Goal: Task Accomplishment & Management: Complete application form

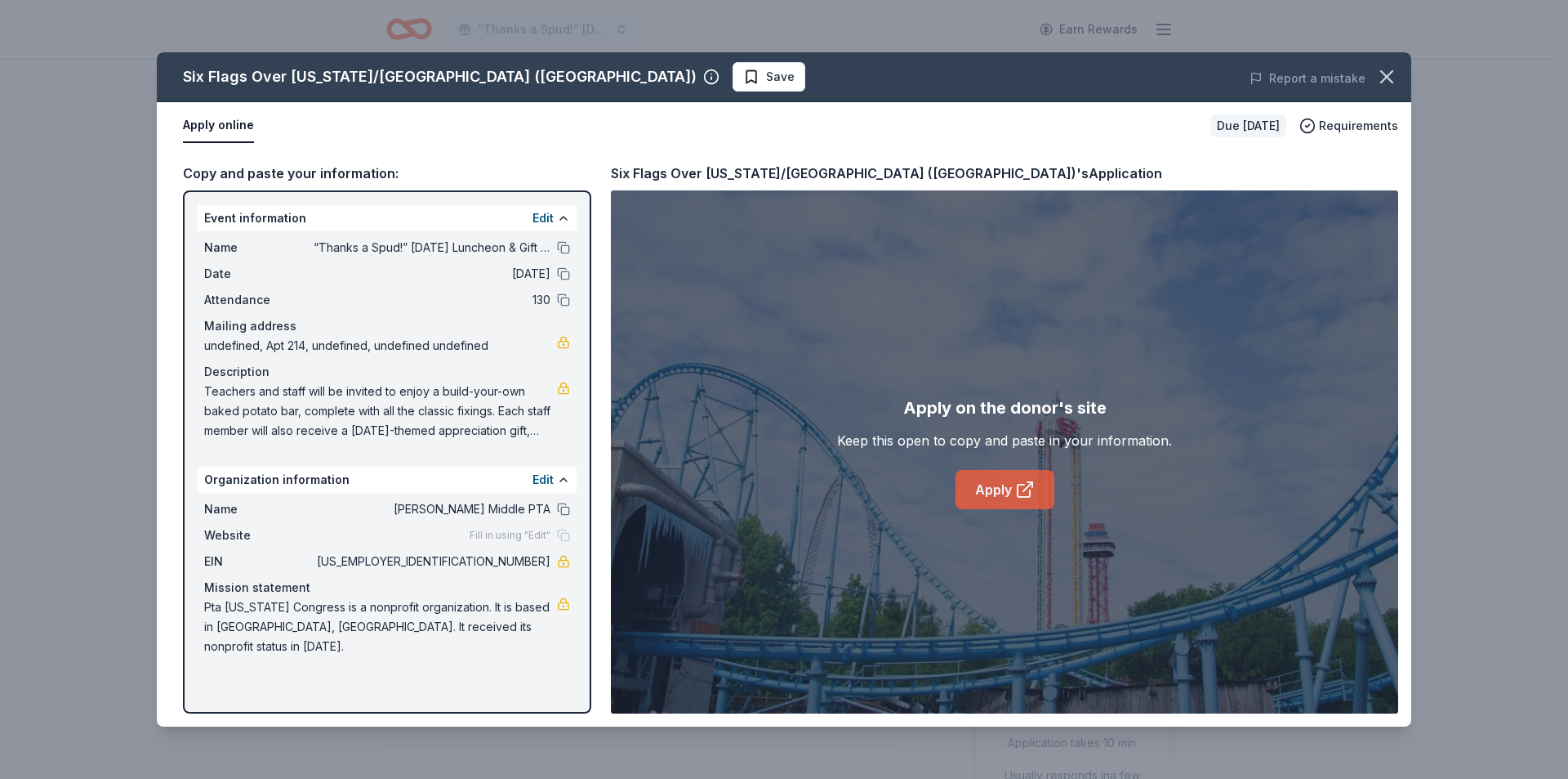
click at [995, 483] on link "Apply" at bounding box center [1005, 489] width 98 height 39
click at [766, 68] on span "Save" at bounding box center [780, 77] width 28 height 20
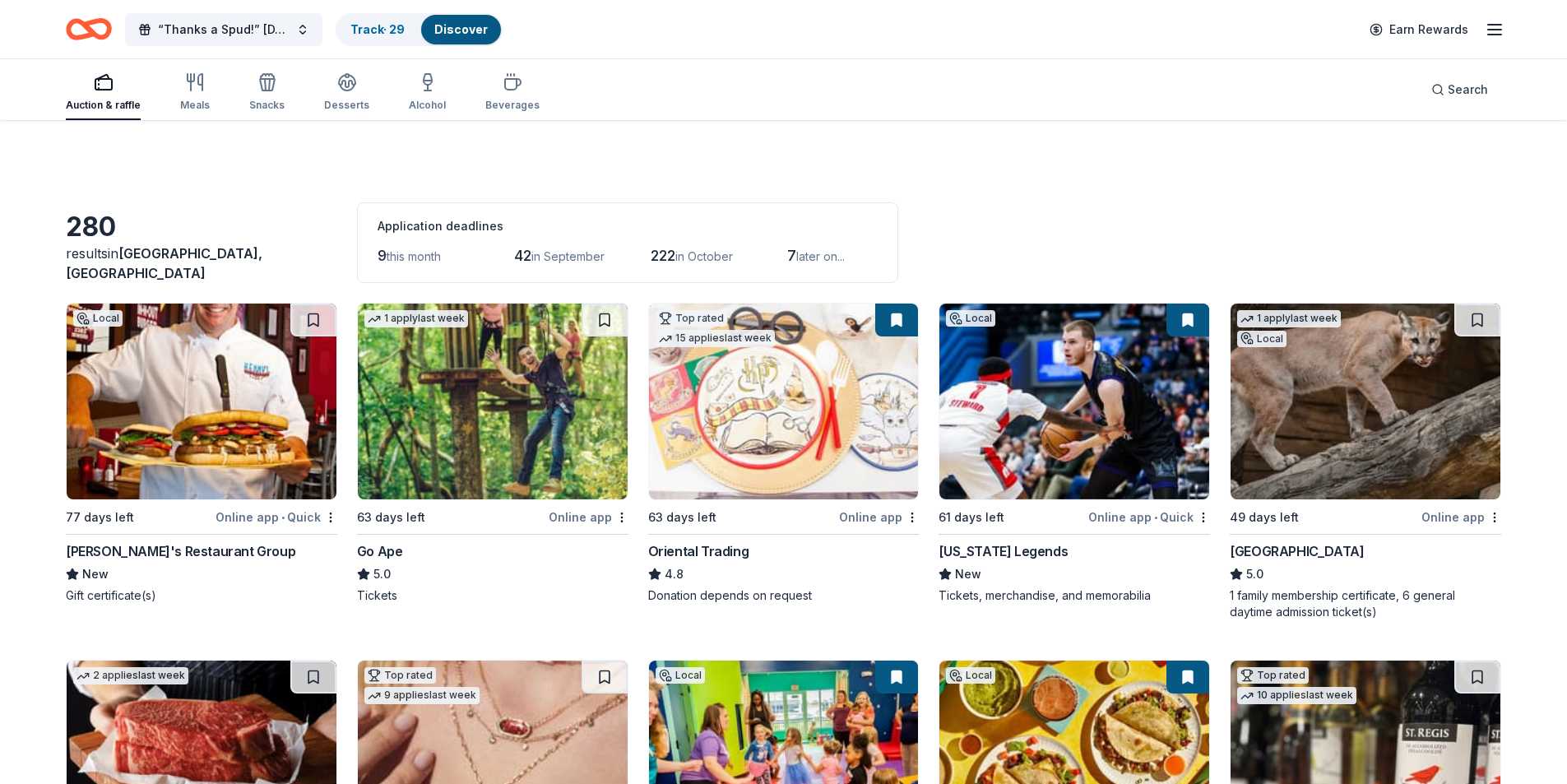
scroll to position [5903, 0]
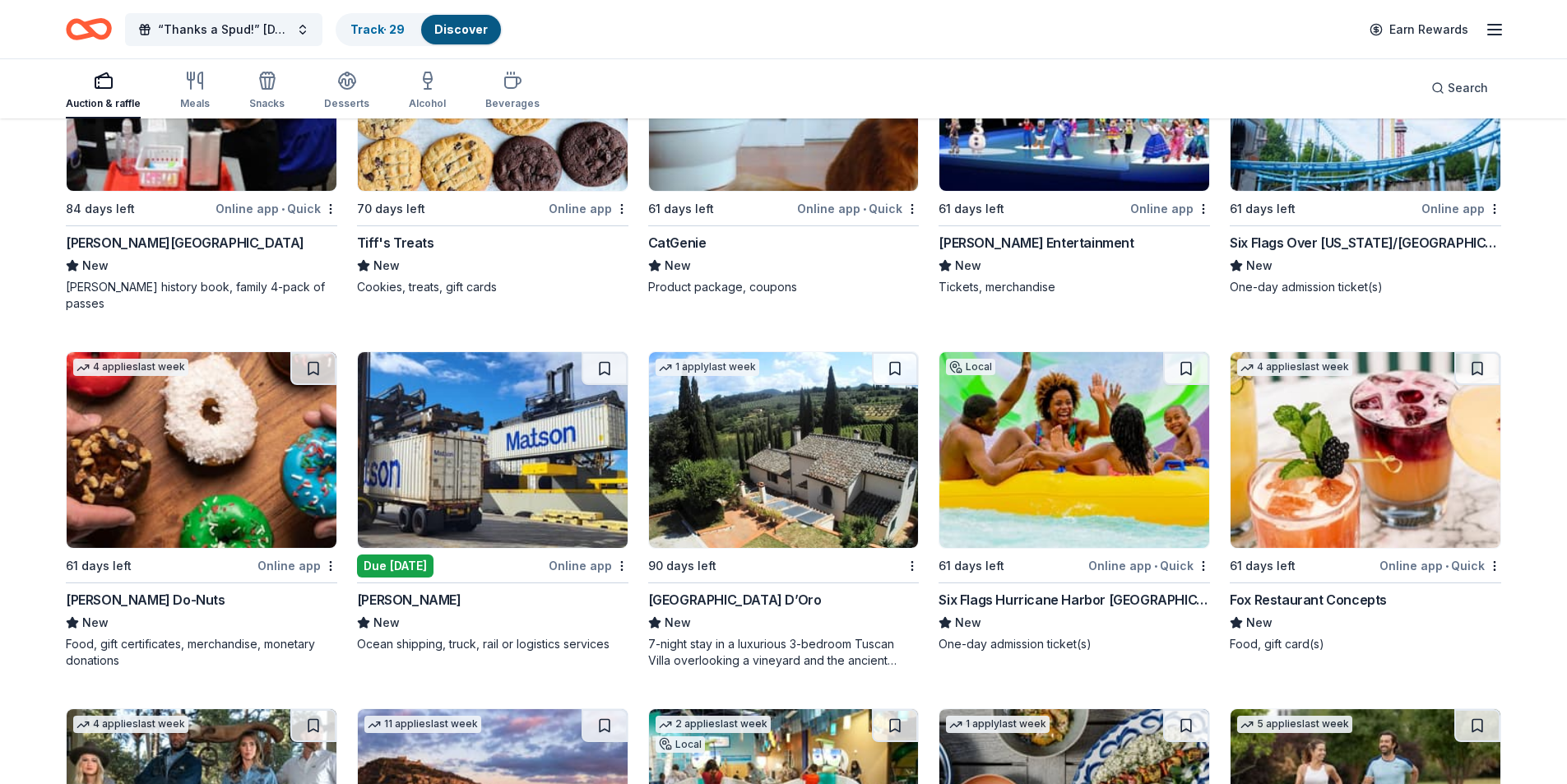
click at [534, 448] on img at bounding box center [493, 449] width 270 height 196
click at [1070, 472] on img at bounding box center [1074, 449] width 270 height 196
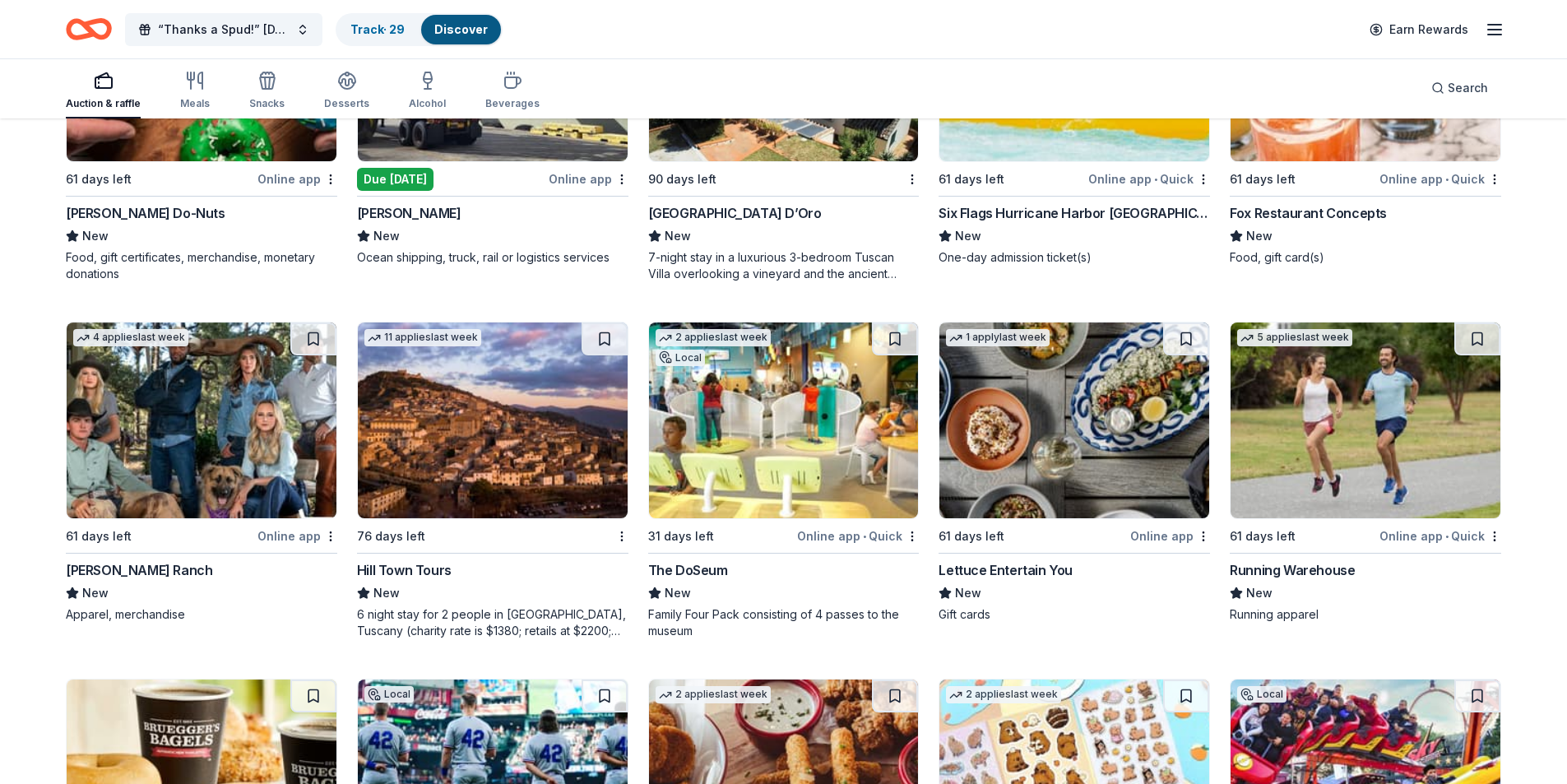
scroll to position [6315, 0]
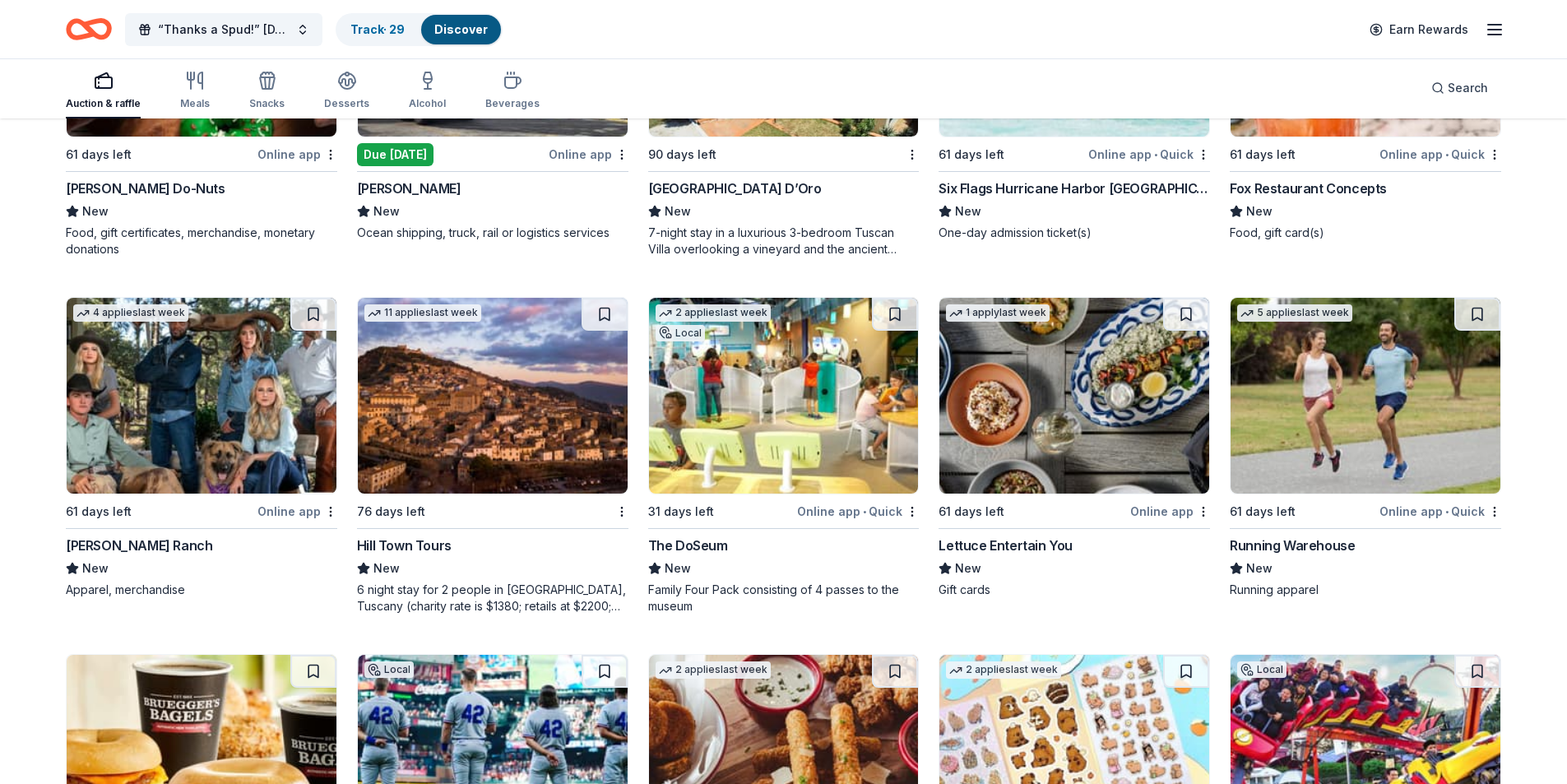
click at [733, 384] on img at bounding box center [784, 395] width 270 height 196
click at [1310, 404] on img at bounding box center [1365, 395] width 270 height 196
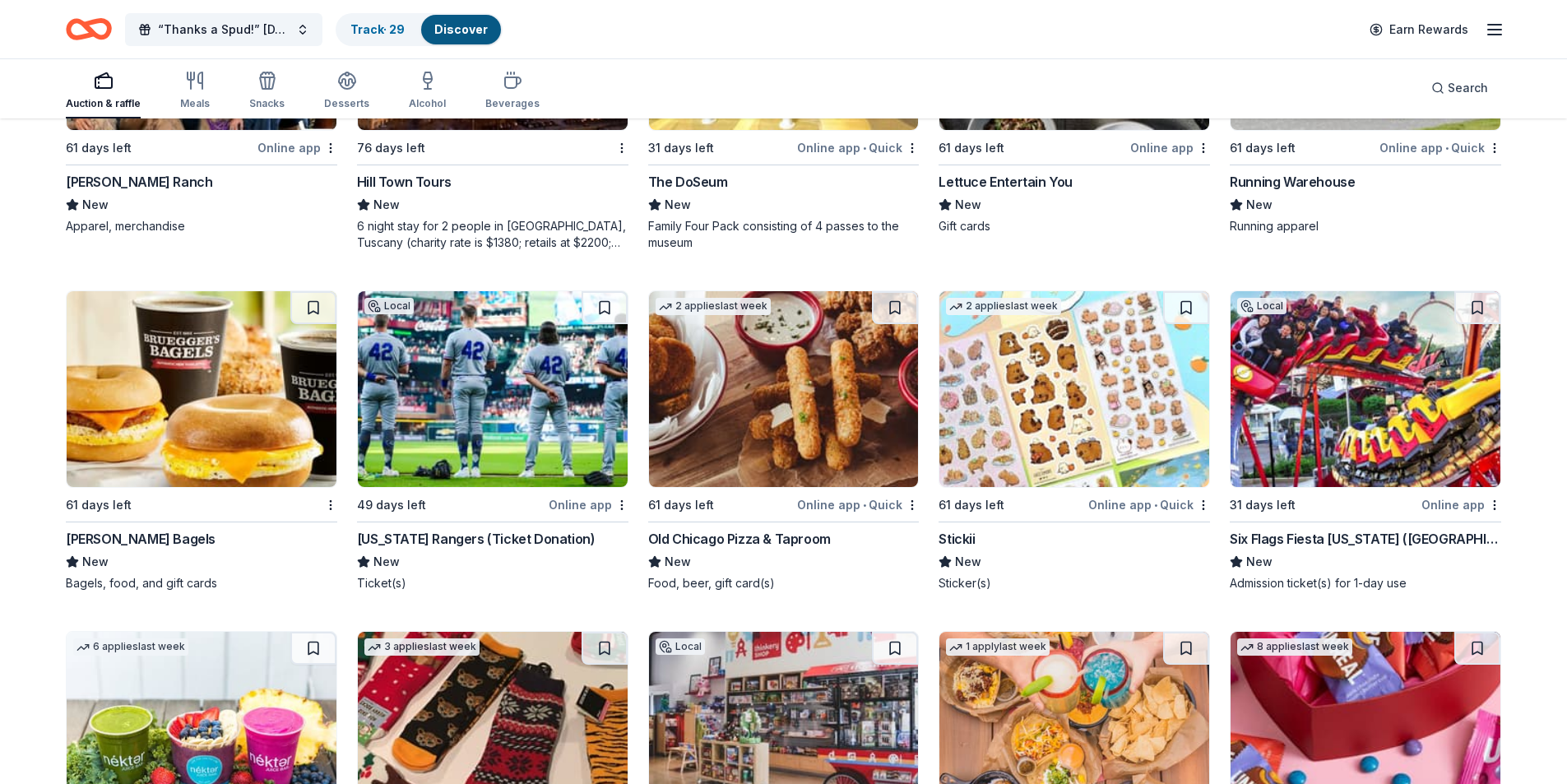
scroll to position [6726, 0]
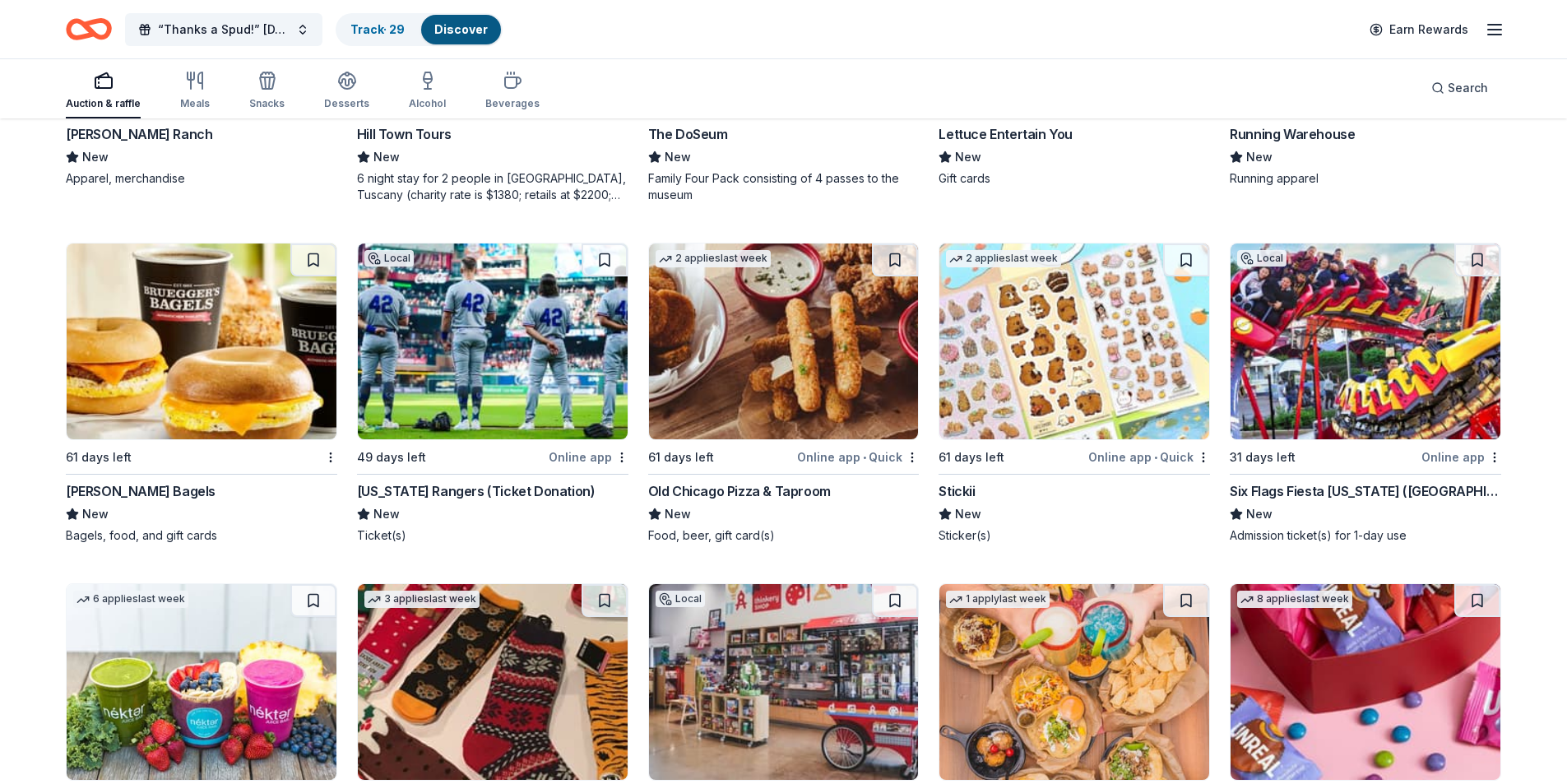
click at [1044, 334] on img at bounding box center [1074, 341] width 270 height 196
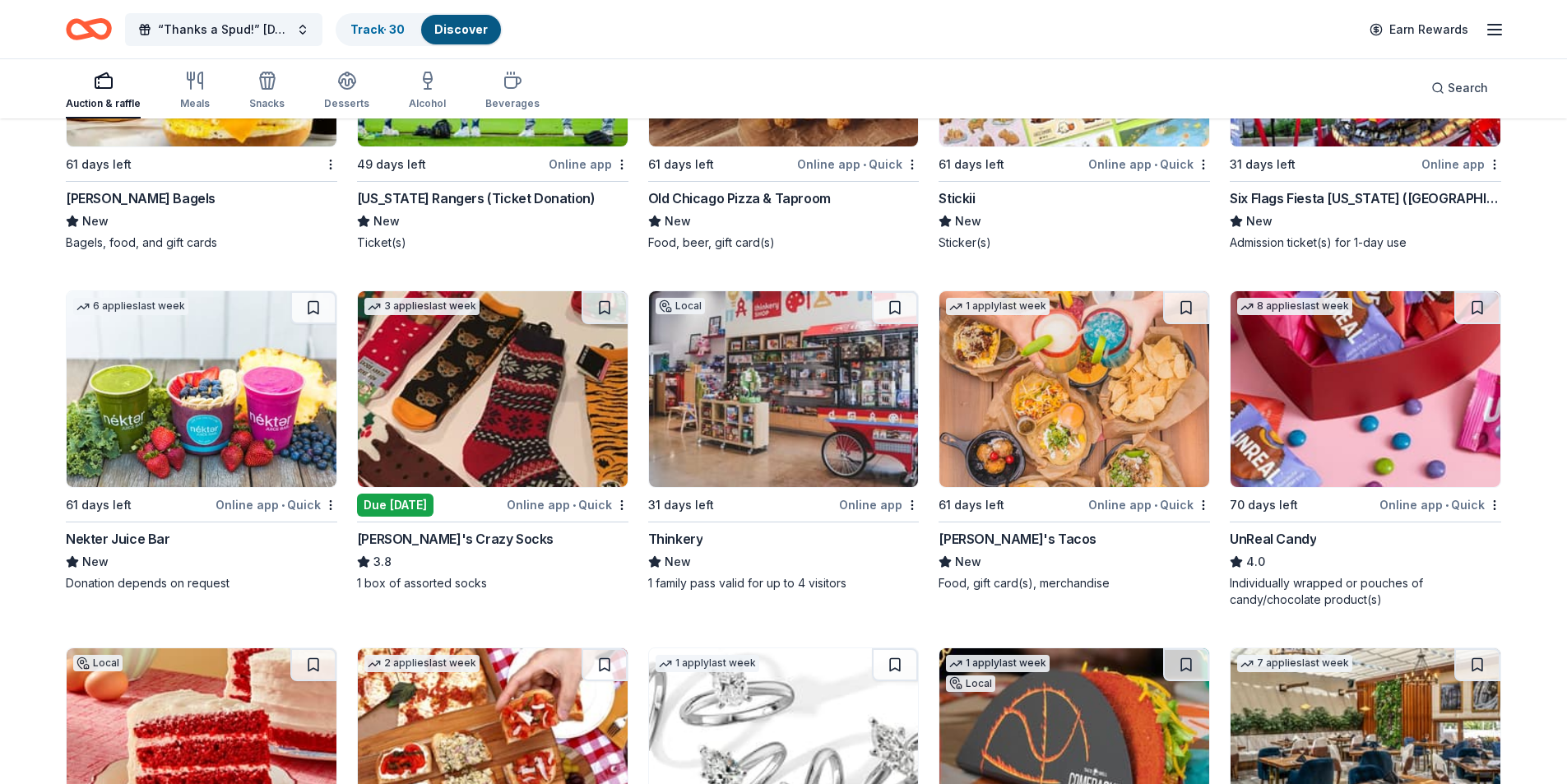
scroll to position [7054, 0]
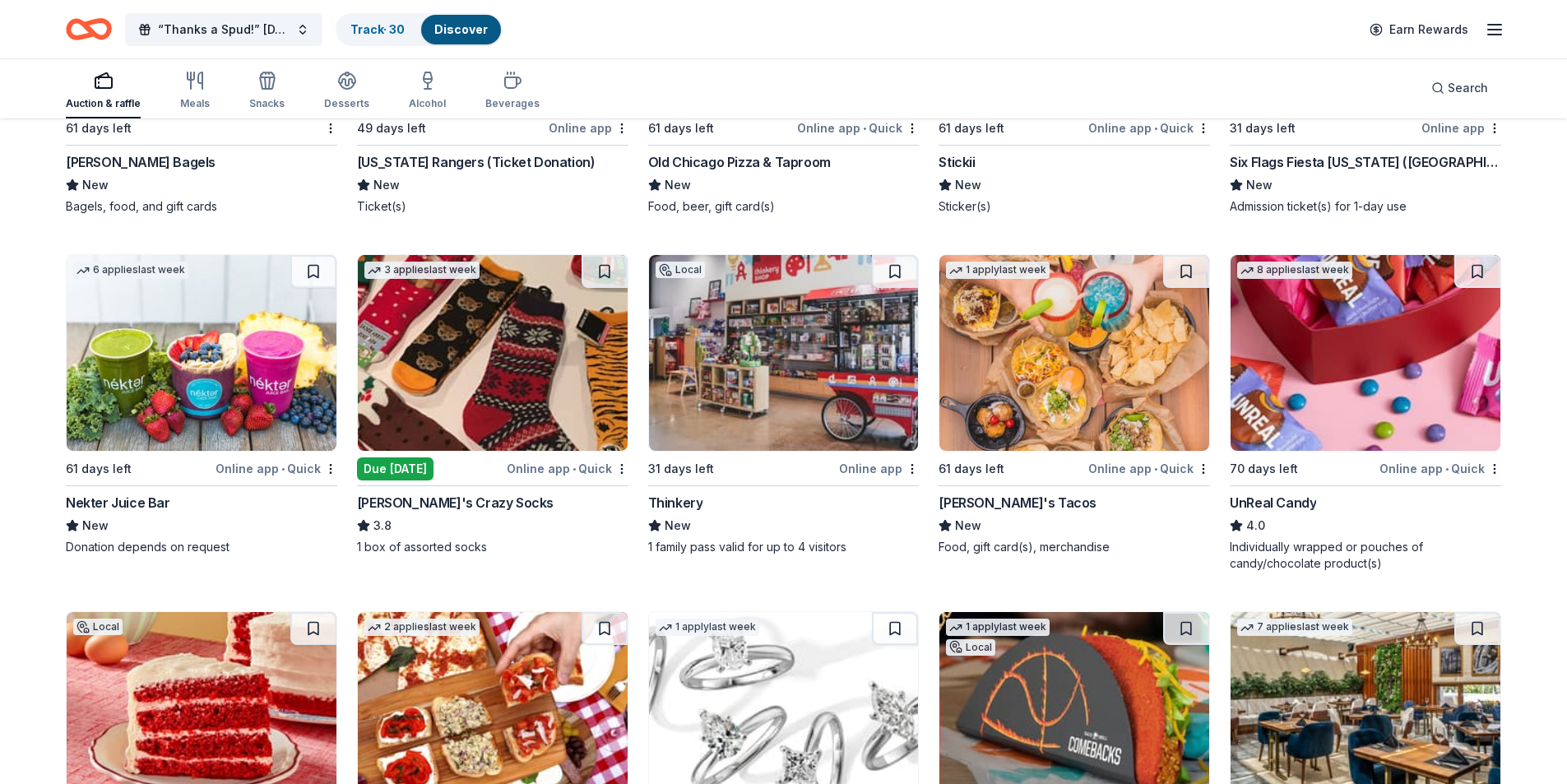
click at [759, 362] on img at bounding box center [784, 352] width 270 height 196
click at [448, 372] on img at bounding box center [493, 352] width 270 height 196
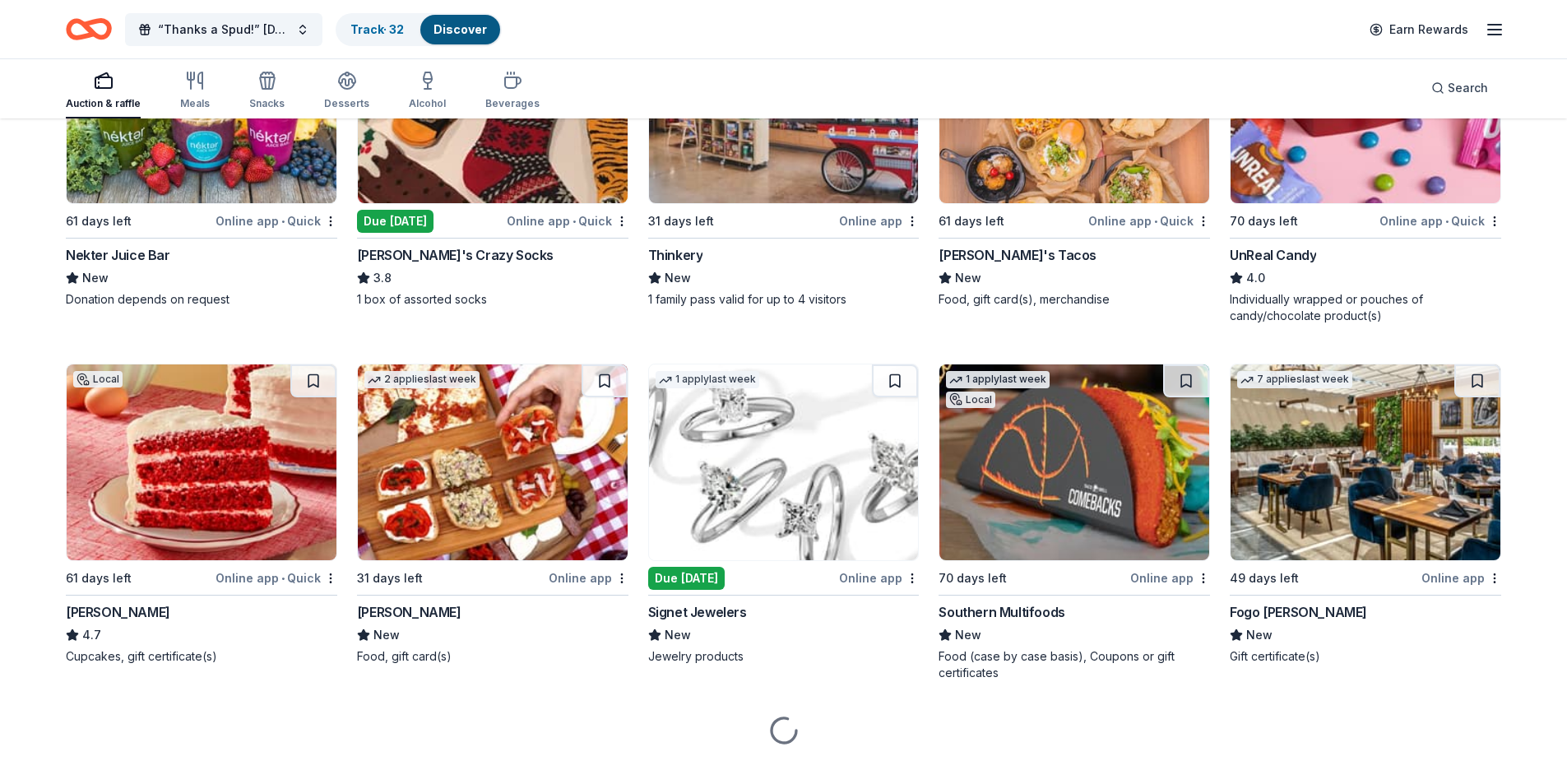
scroll to position [7314, 0]
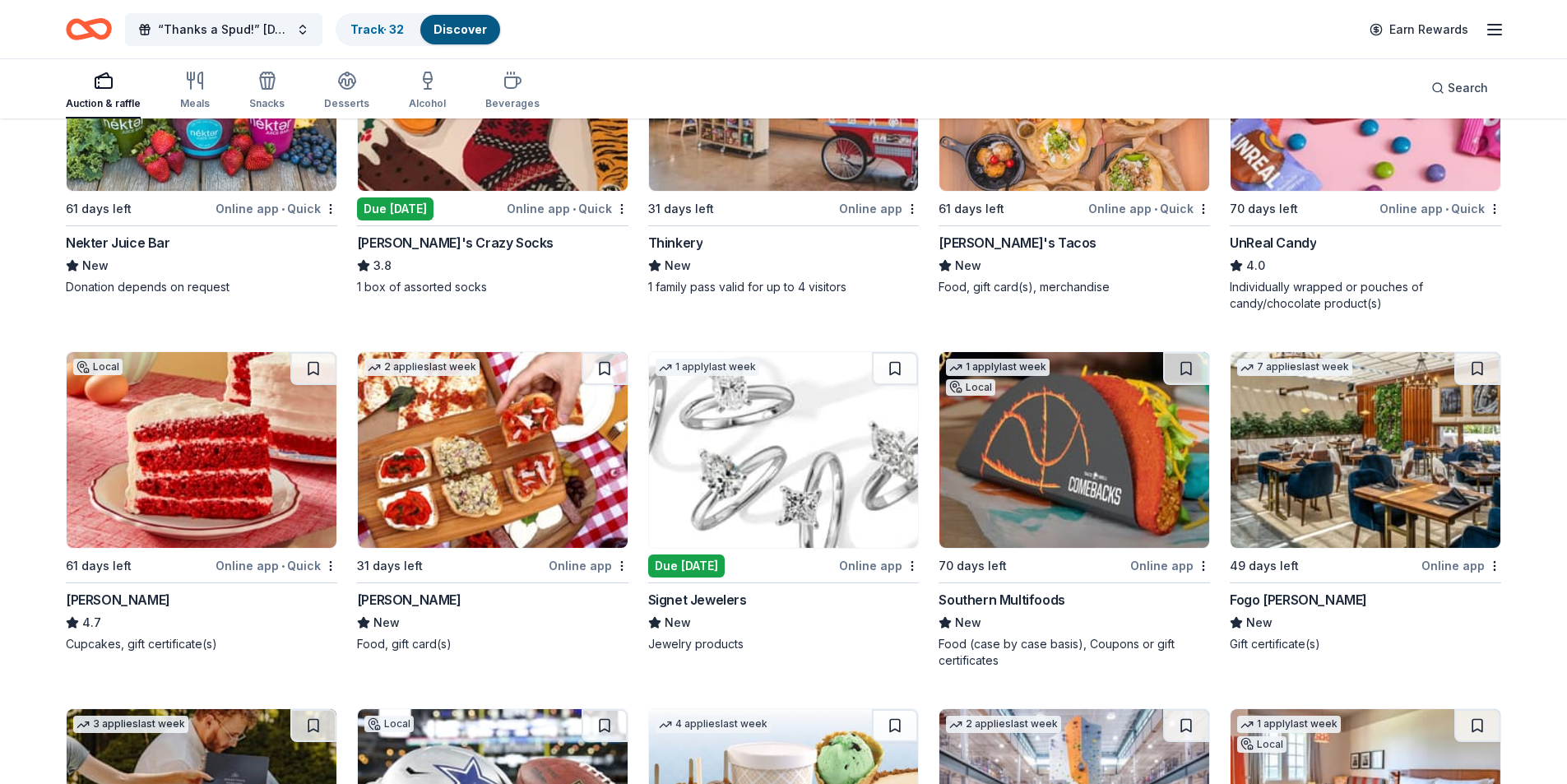
click at [543, 430] on img at bounding box center [493, 449] width 270 height 196
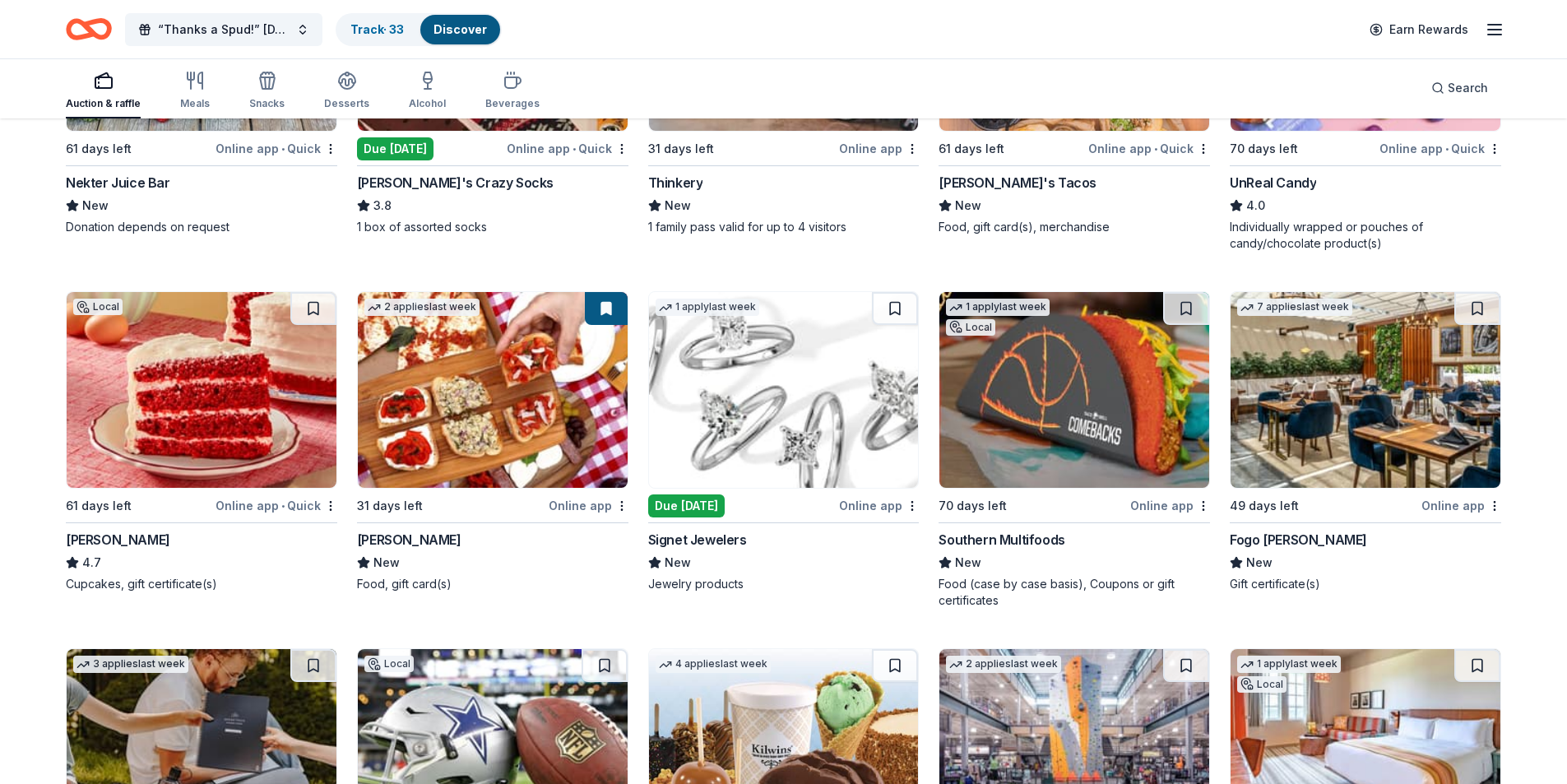
scroll to position [7561, 0]
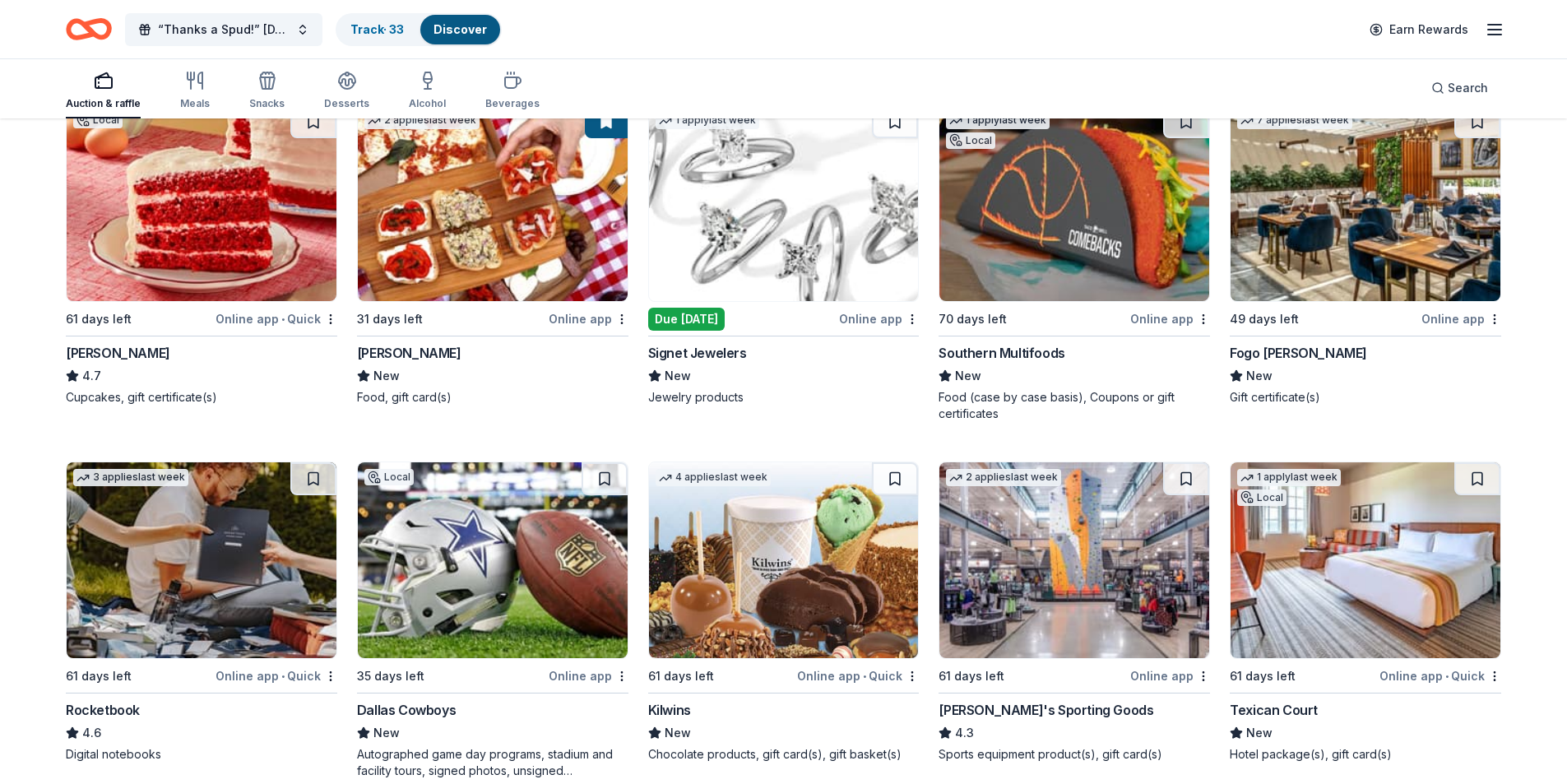
click at [776, 207] on img at bounding box center [784, 203] width 270 height 196
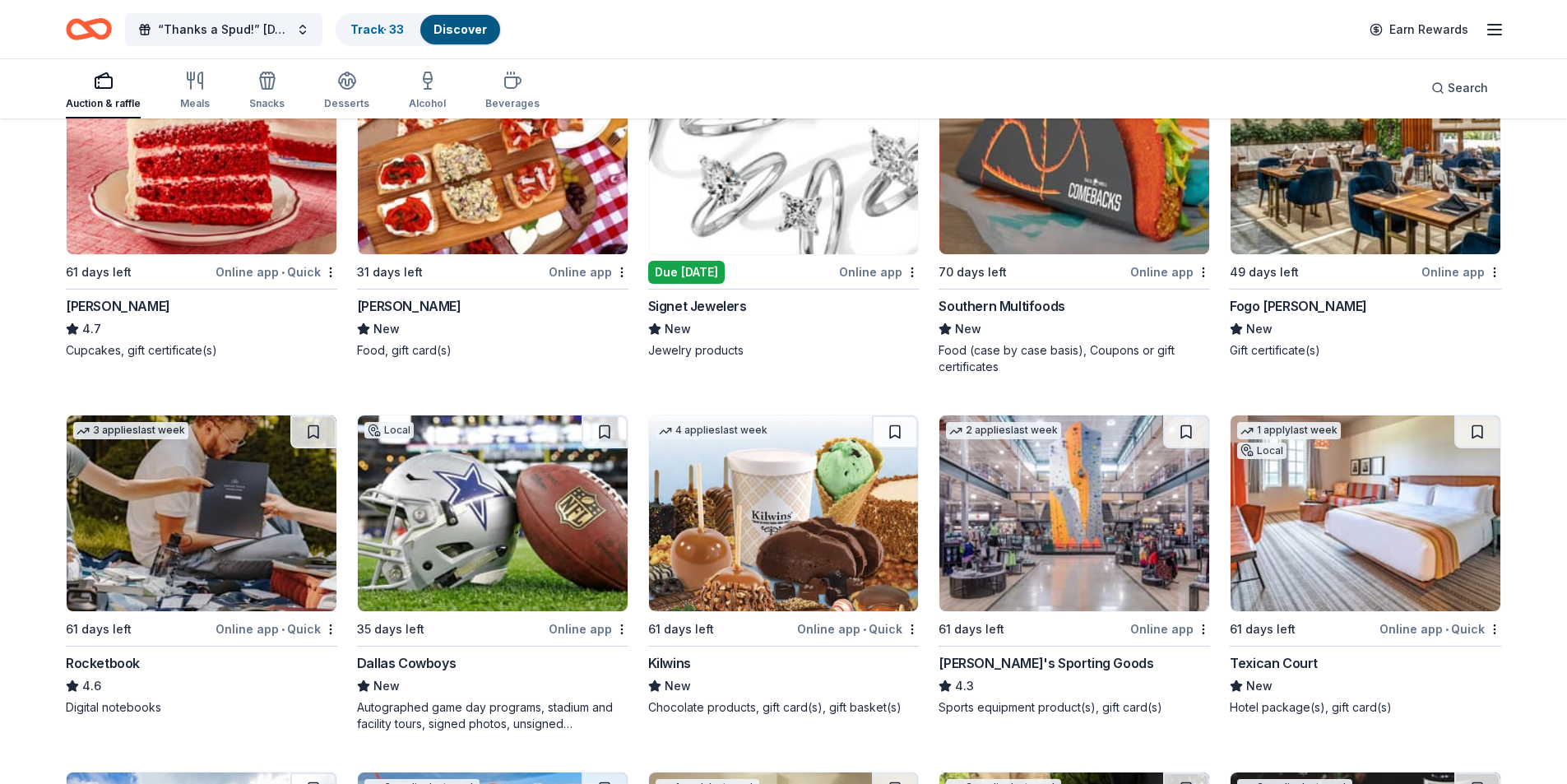
scroll to position [7725, 0]
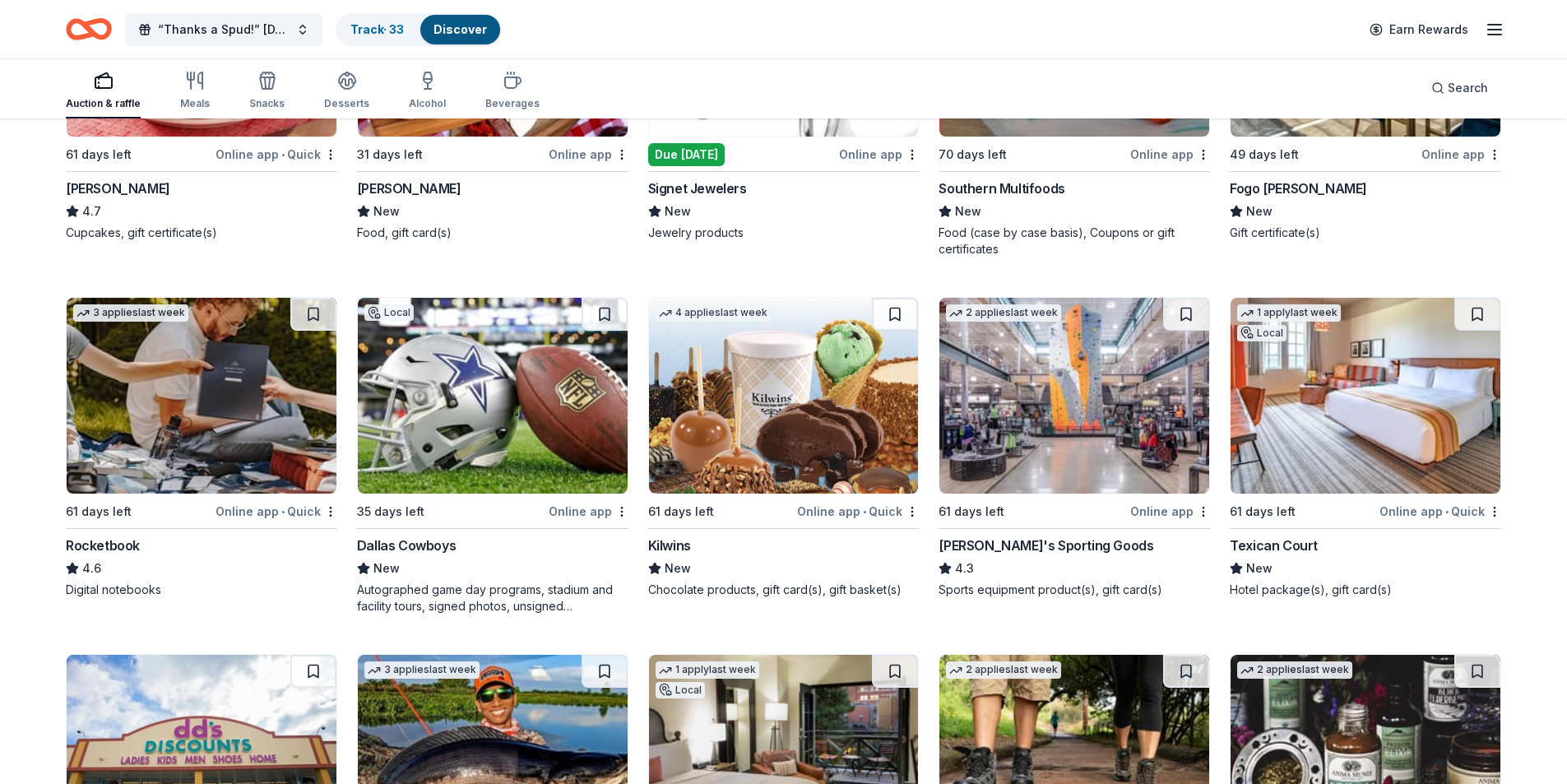
click at [232, 331] on img at bounding box center [202, 395] width 270 height 196
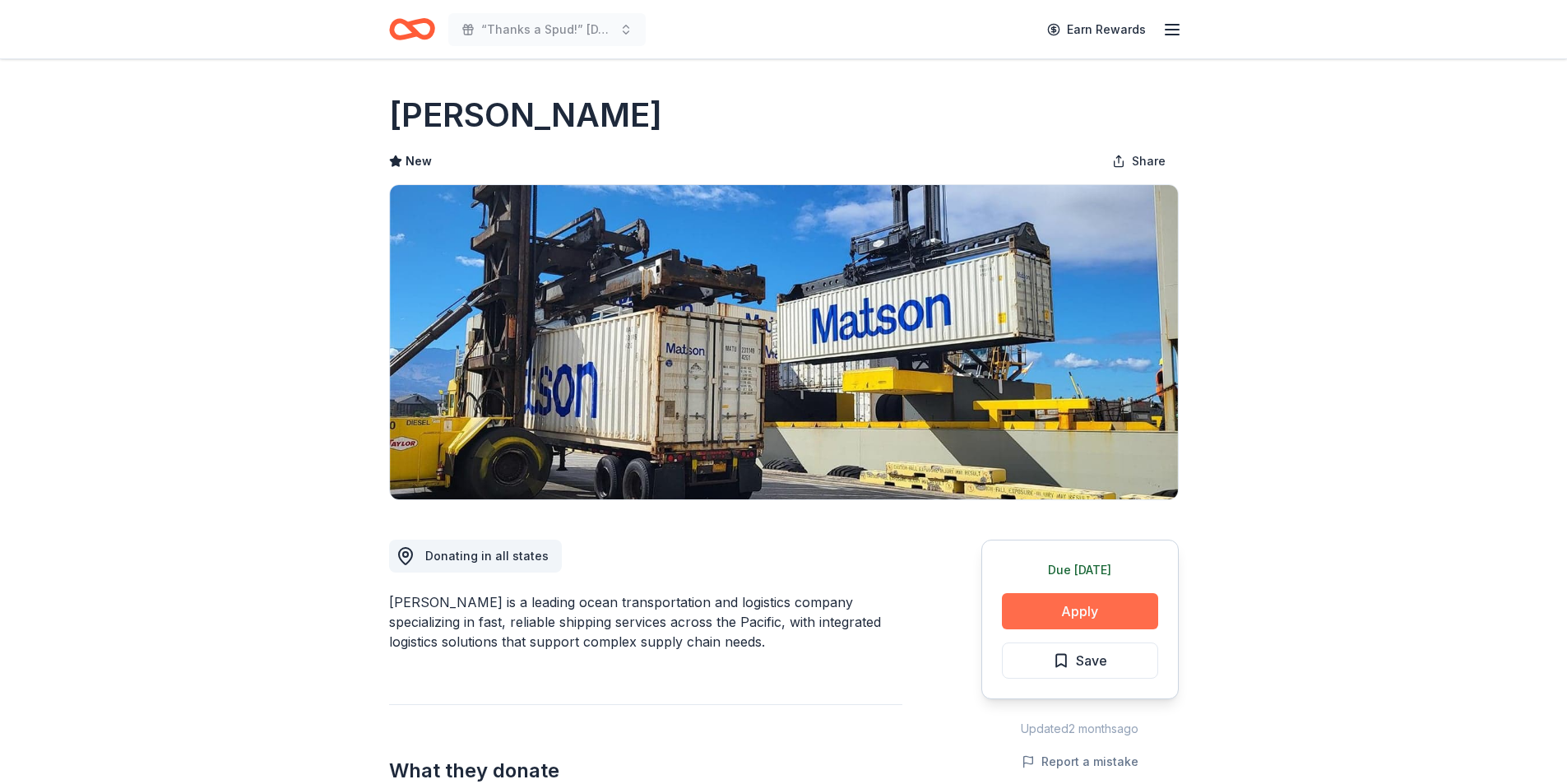
click at [1104, 615] on button "Apply" at bounding box center [1080, 611] width 157 height 37
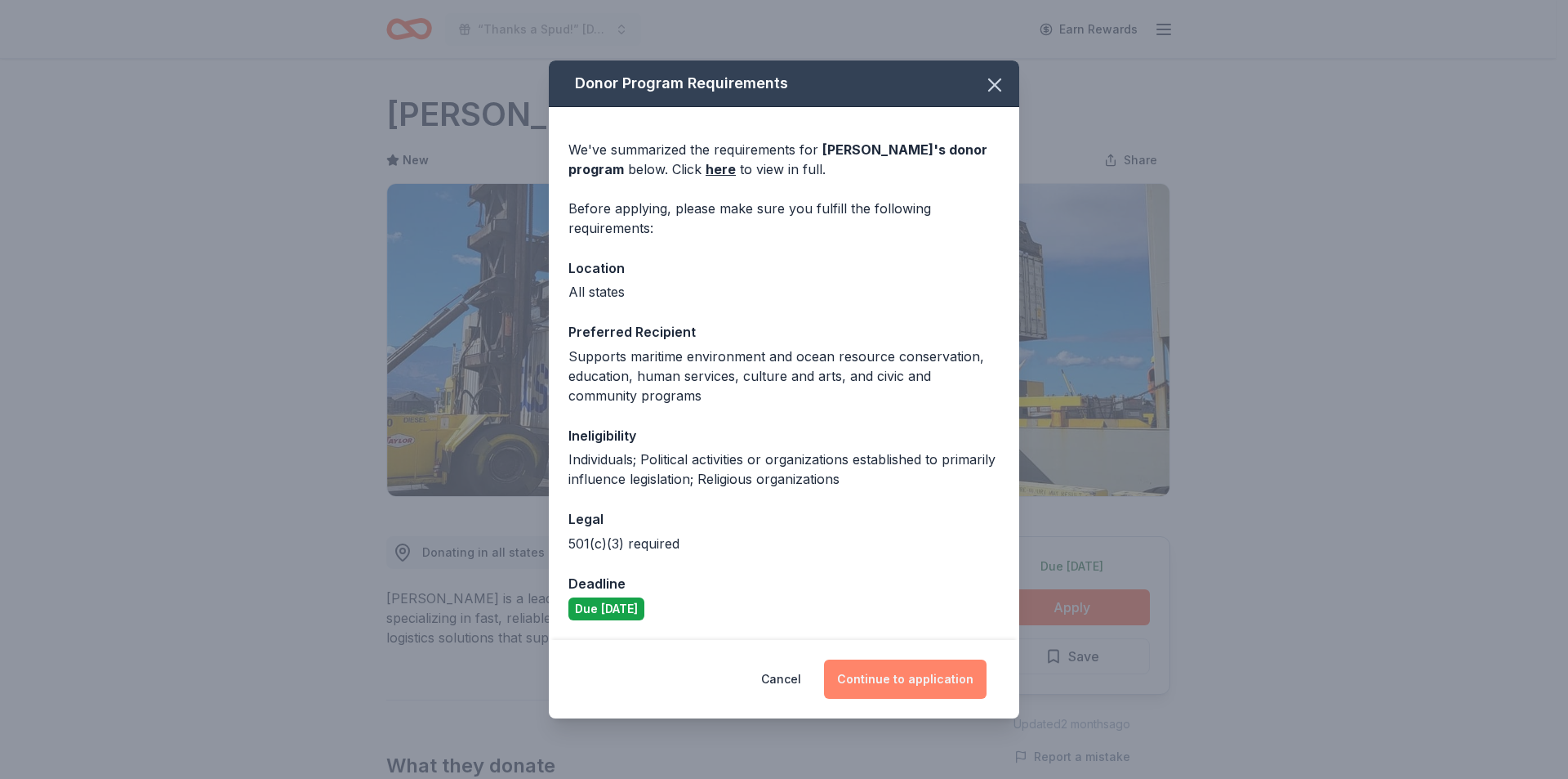
click at [871, 685] on button "Continue to application" at bounding box center [906, 678] width 162 height 39
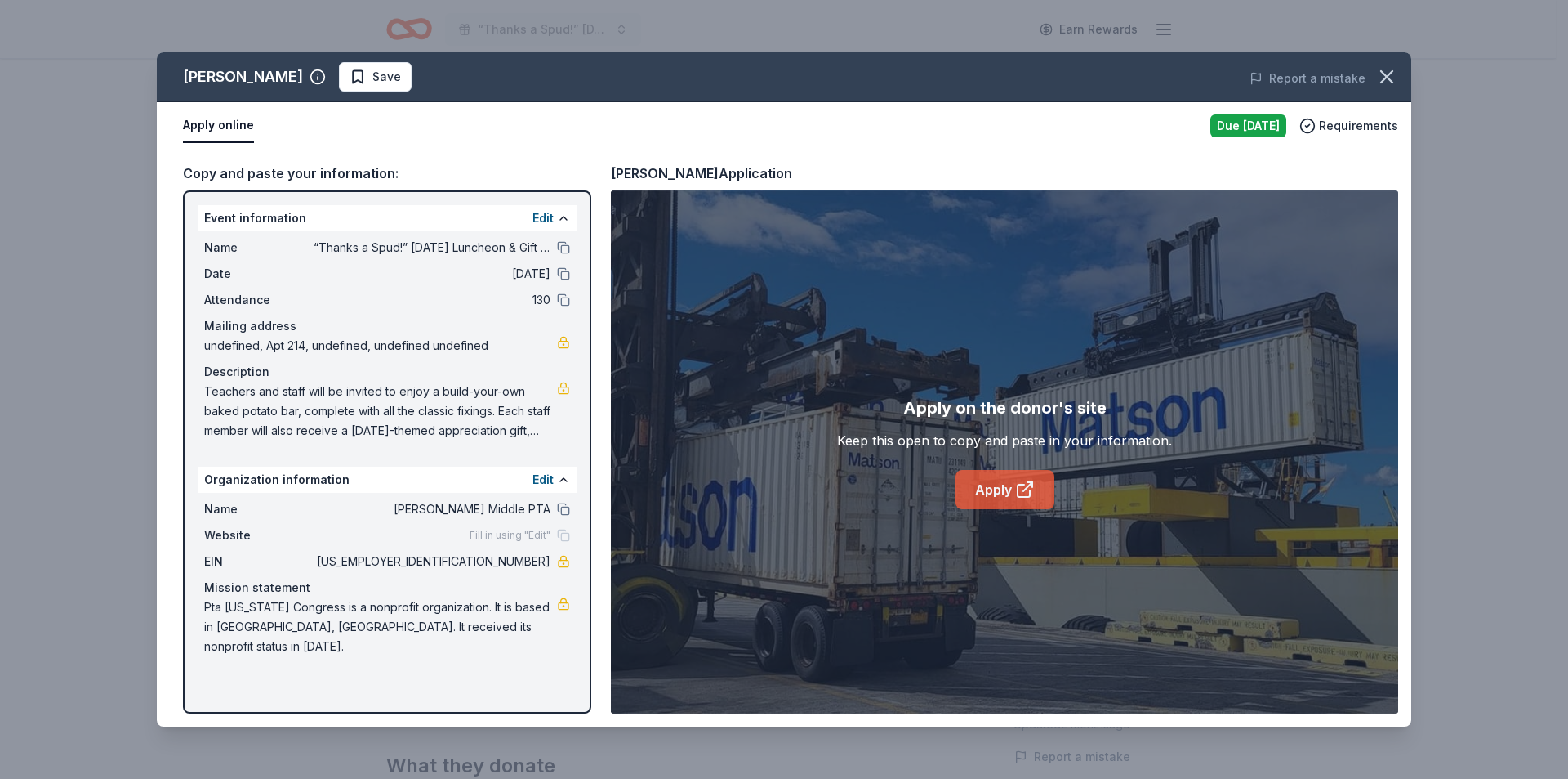
click at [994, 487] on link "Apply" at bounding box center [1005, 489] width 98 height 39
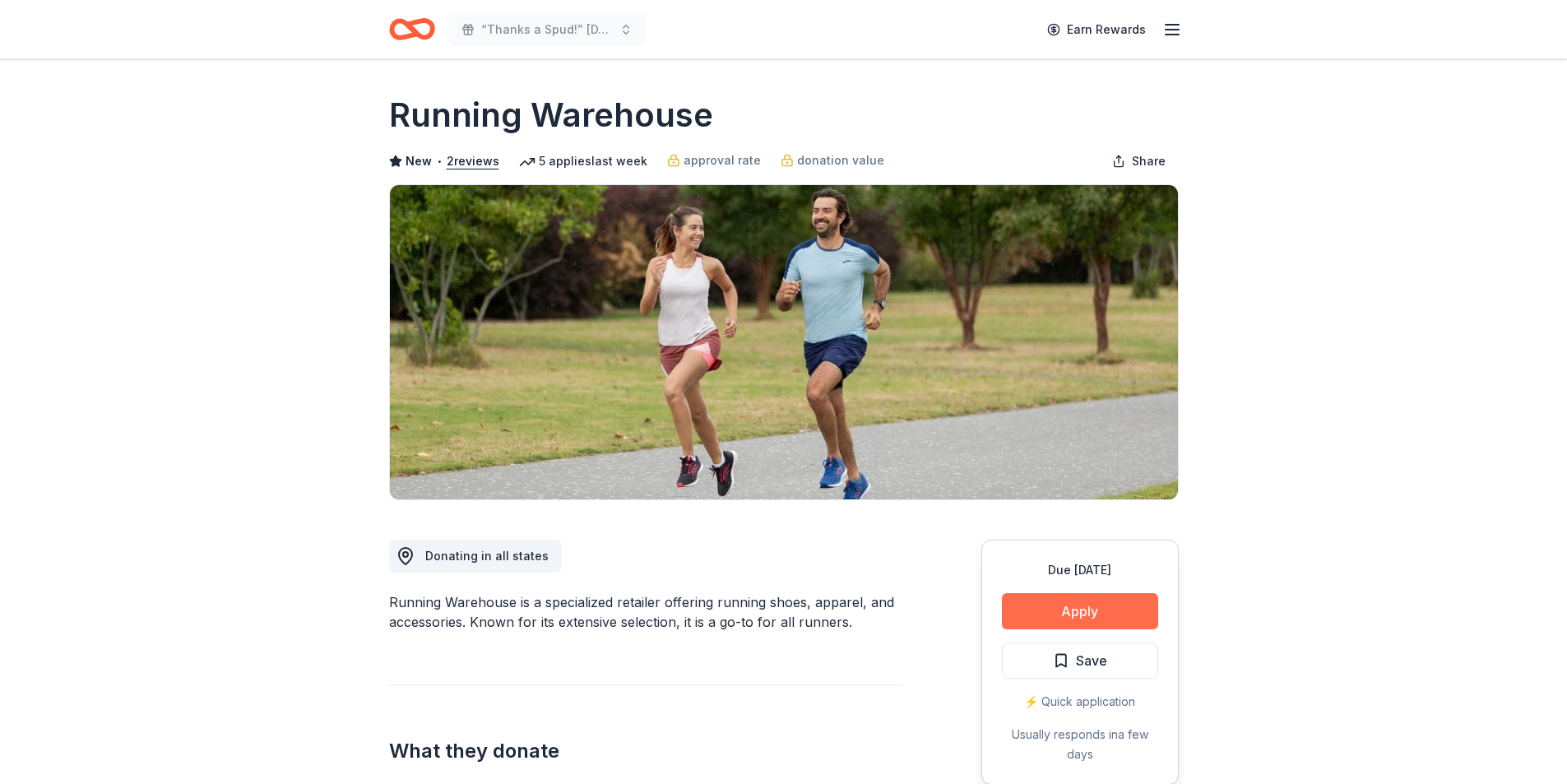
click at [1033, 596] on button "Apply" at bounding box center [1080, 611] width 157 height 37
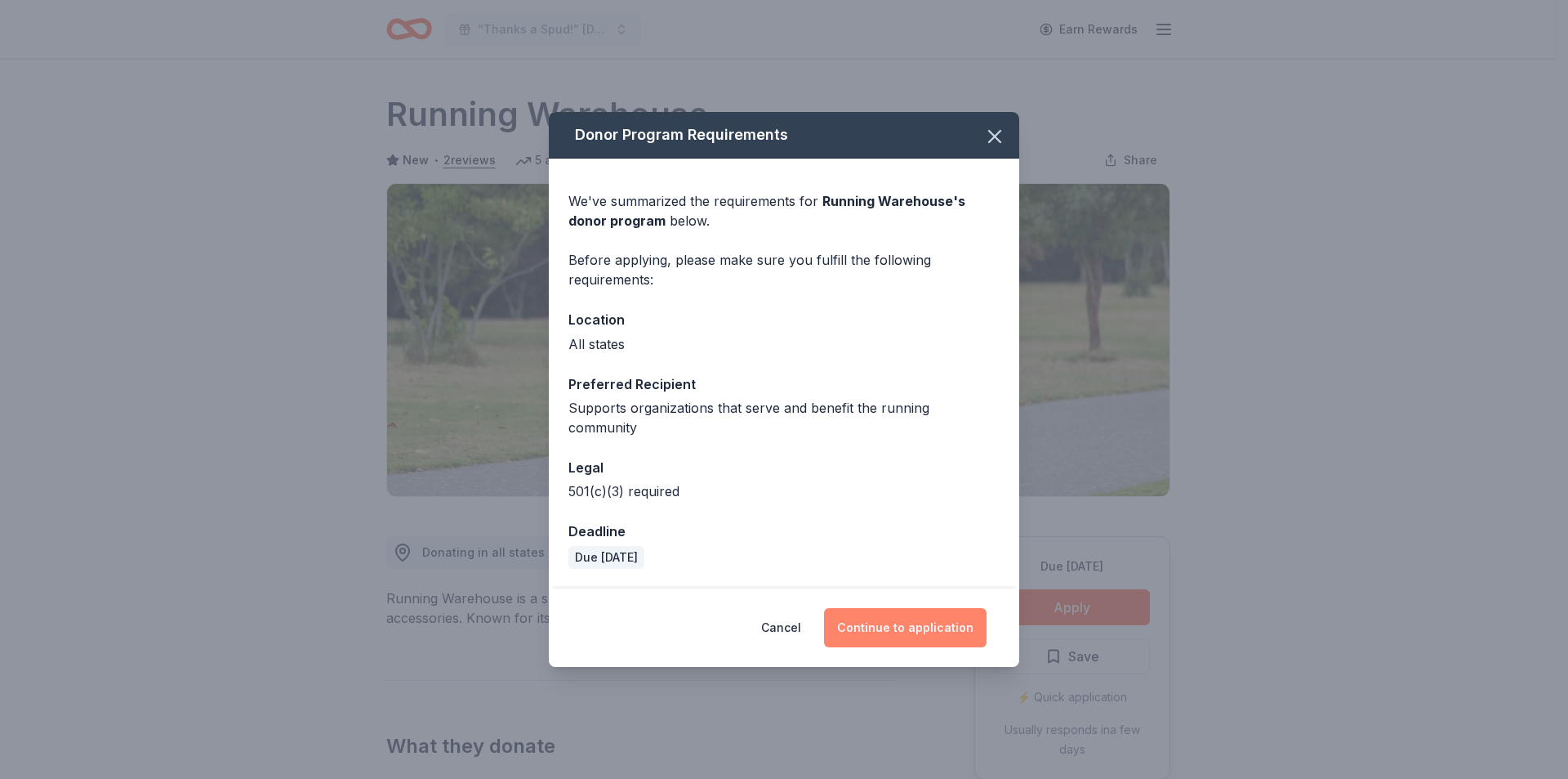
click at [904, 620] on button "Continue to application" at bounding box center [906, 627] width 162 height 39
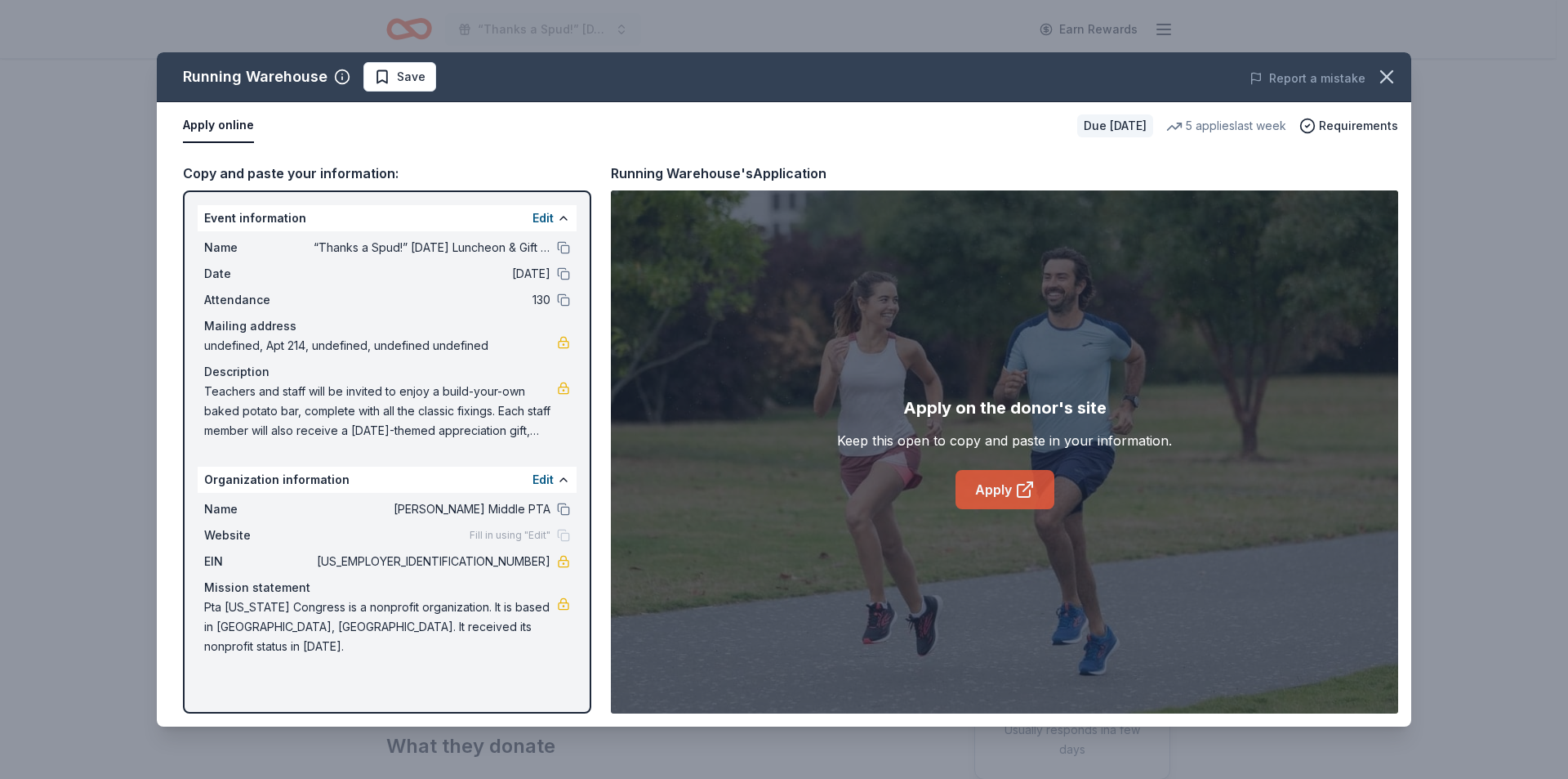
click at [988, 497] on link "Apply" at bounding box center [1005, 489] width 98 height 39
click at [1010, 480] on link "Apply" at bounding box center [1005, 489] width 98 height 39
click at [1375, 70] on button "button" at bounding box center [1388, 77] width 36 height 36
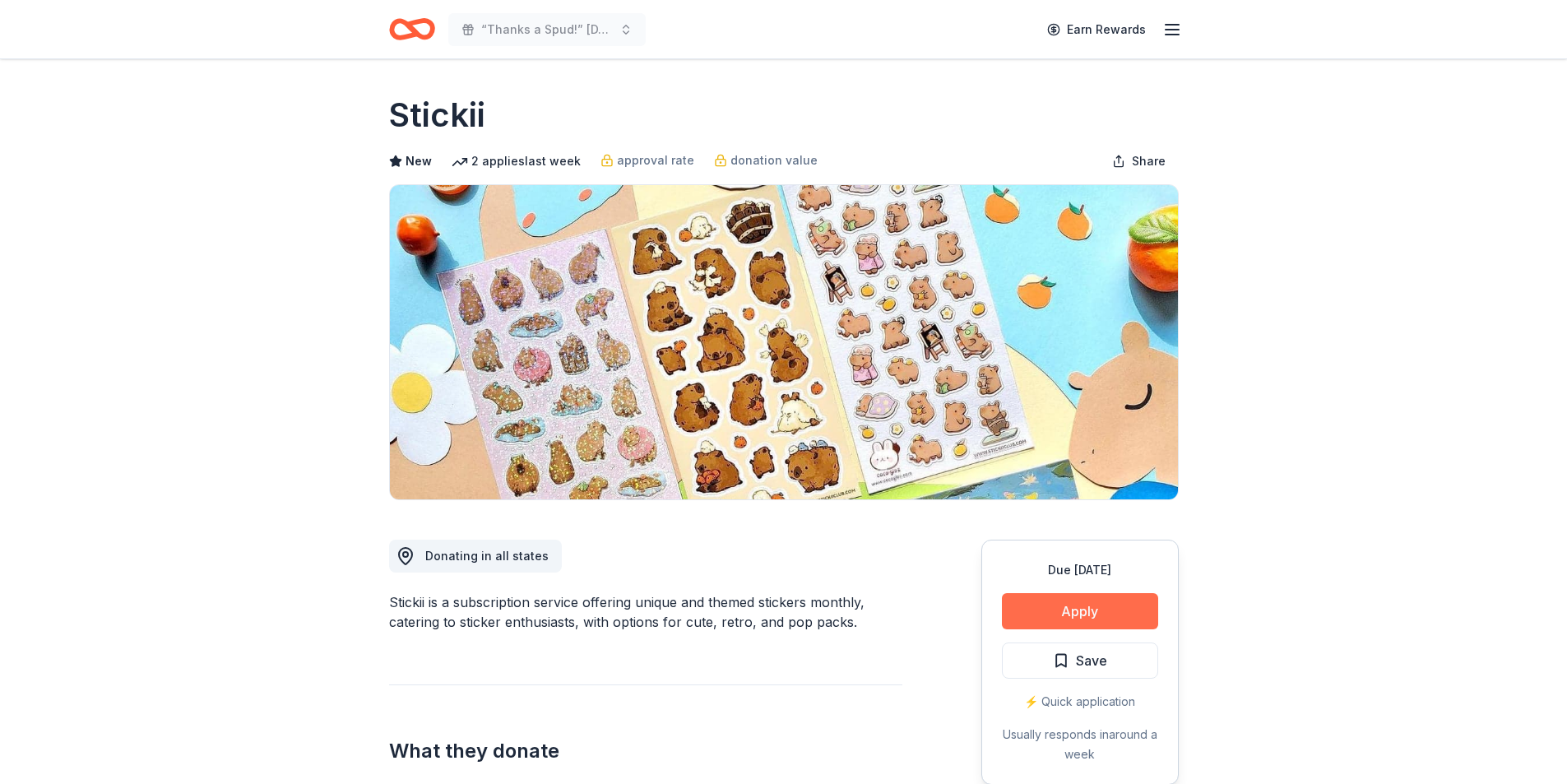
click at [1088, 609] on button "Apply" at bounding box center [1080, 611] width 157 height 37
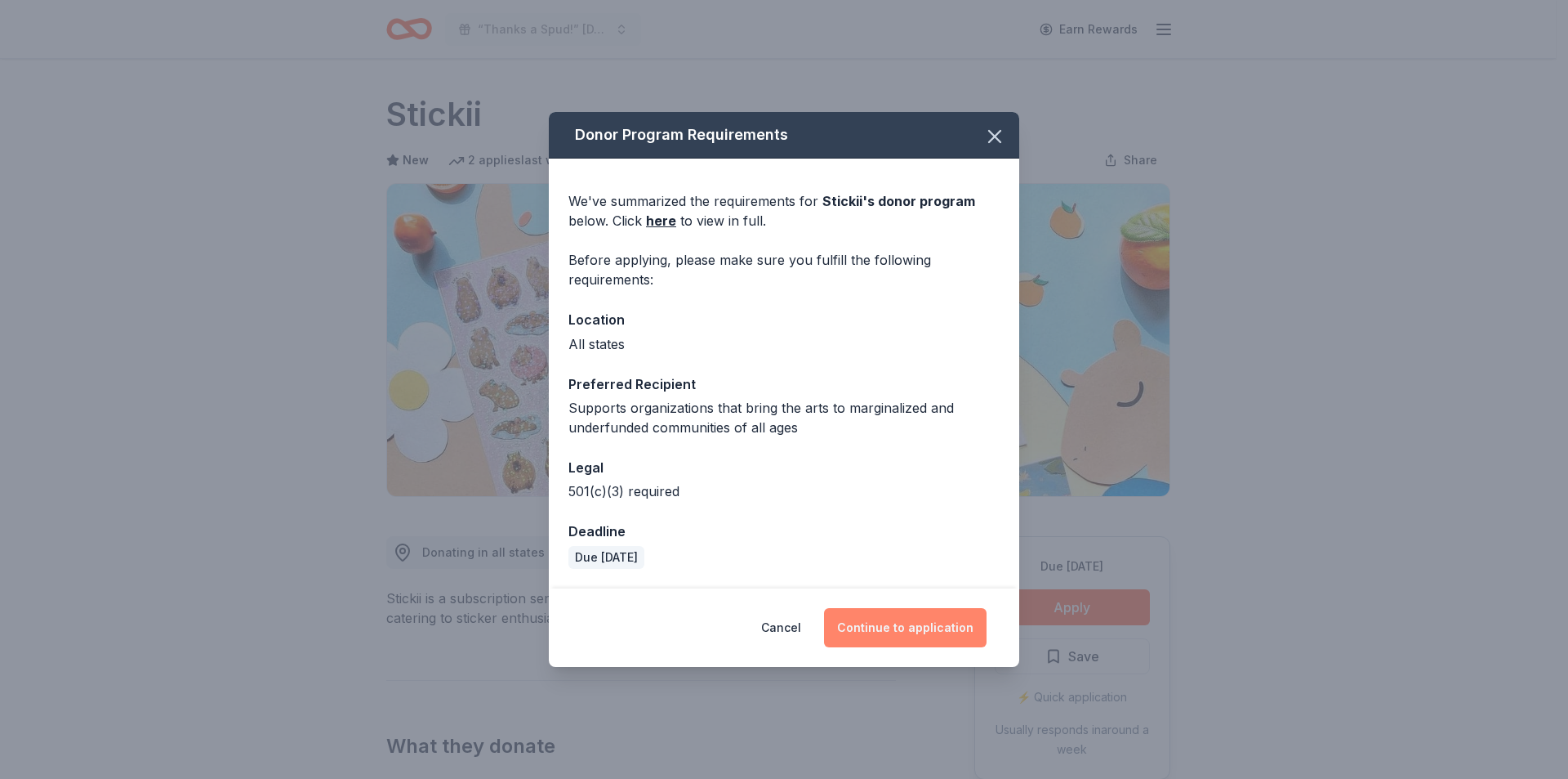
click at [925, 622] on button "Continue to application" at bounding box center [906, 627] width 162 height 39
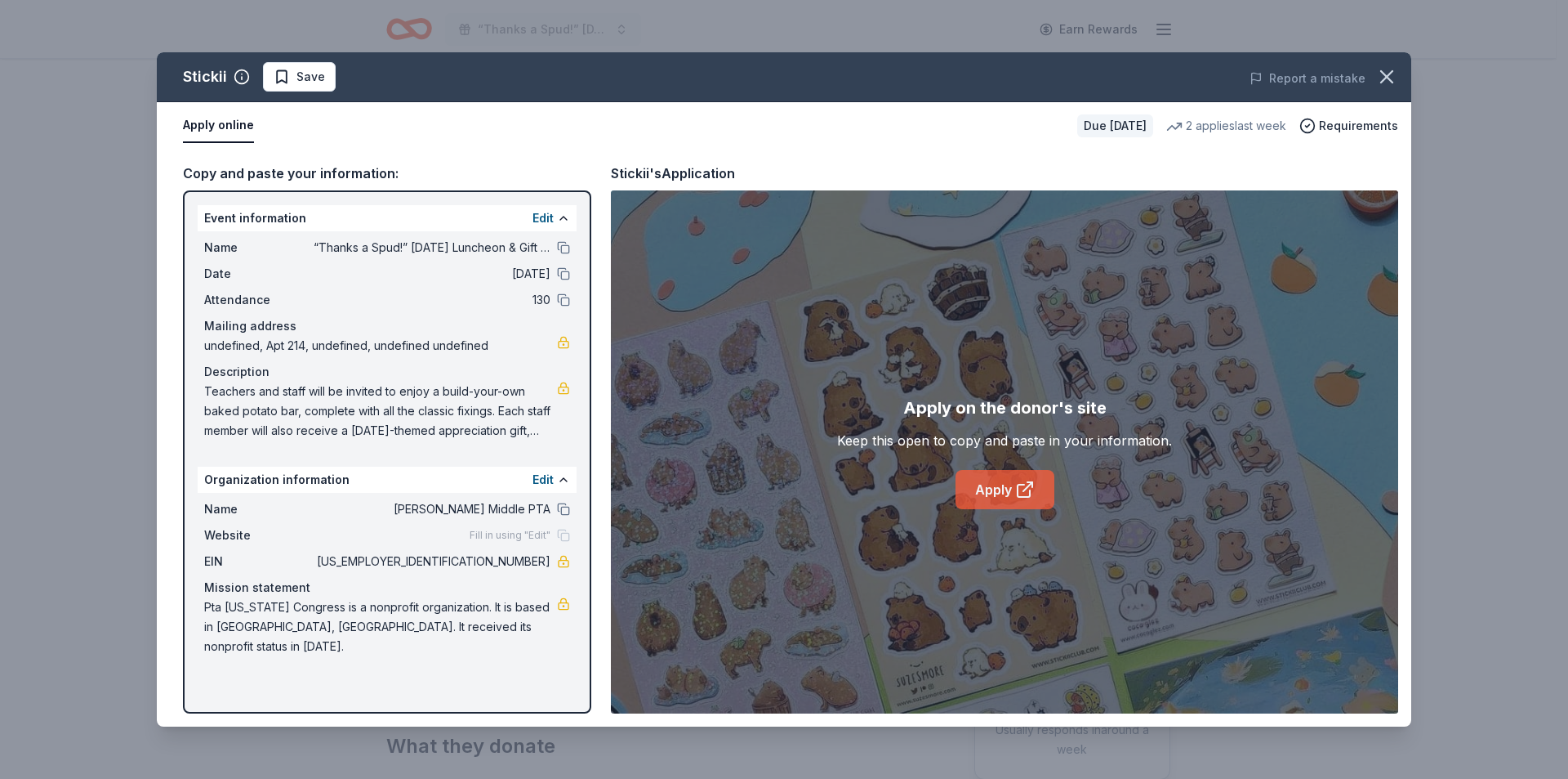
click at [989, 484] on link "Apply" at bounding box center [1005, 489] width 98 height 39
click at [286, 60] on div "Stickii Save Report a mistake" at bounding box center [784, 78] width 1255 height 50
click at [288, 82] on span "Save" at bounding box center [300, 77] width 52 height 20
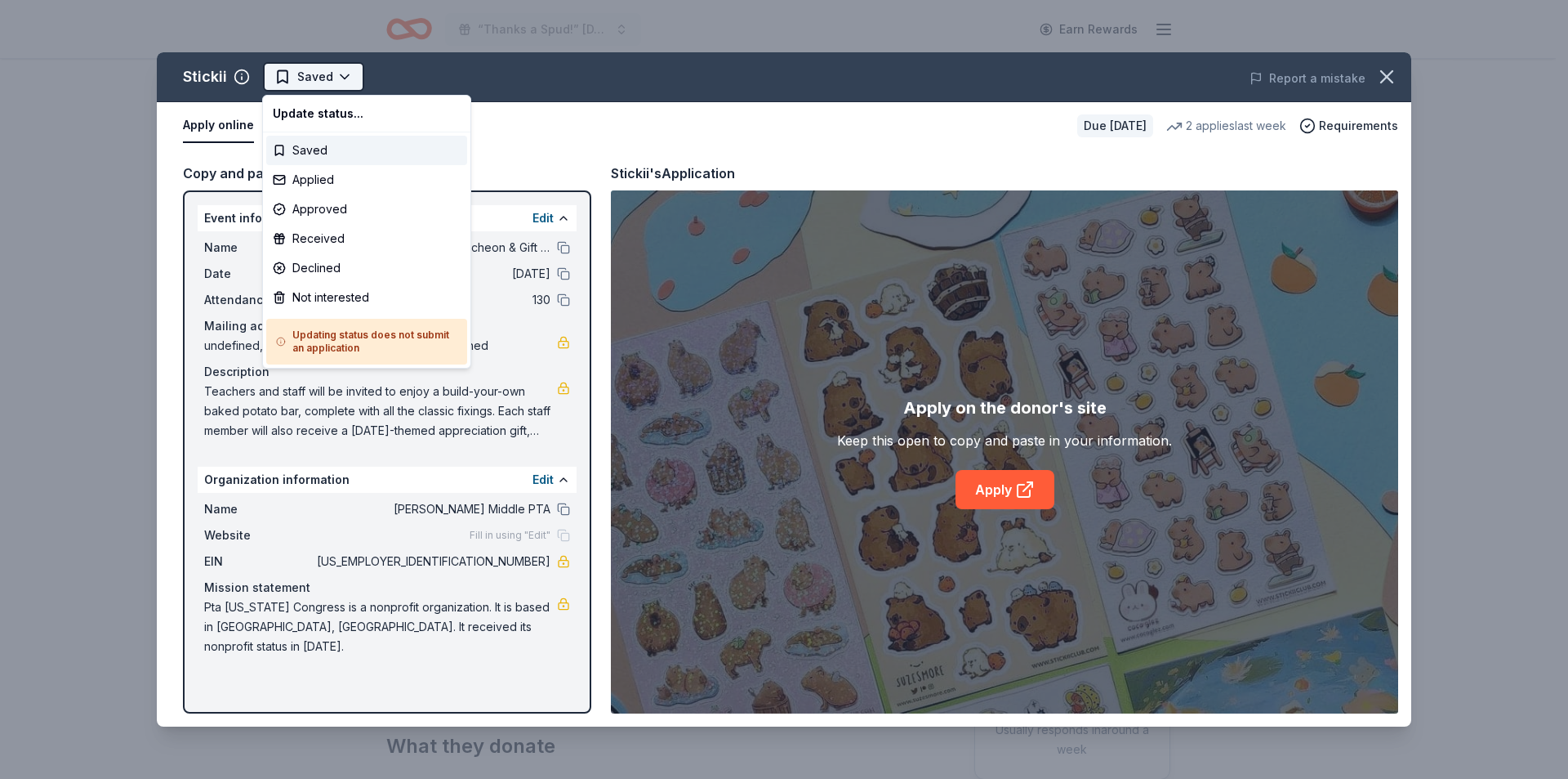
click at [346, 84] on html "“Thanks a Spud!” Thanksgiving Luncheon & Gift Giveaway Earn Rewards Due in 61 d…" at bounding box center [784, 390] width 1568 height 779
click at [324, 177] on div "Applied" at bounding box center [366, 180] width 201 height 29
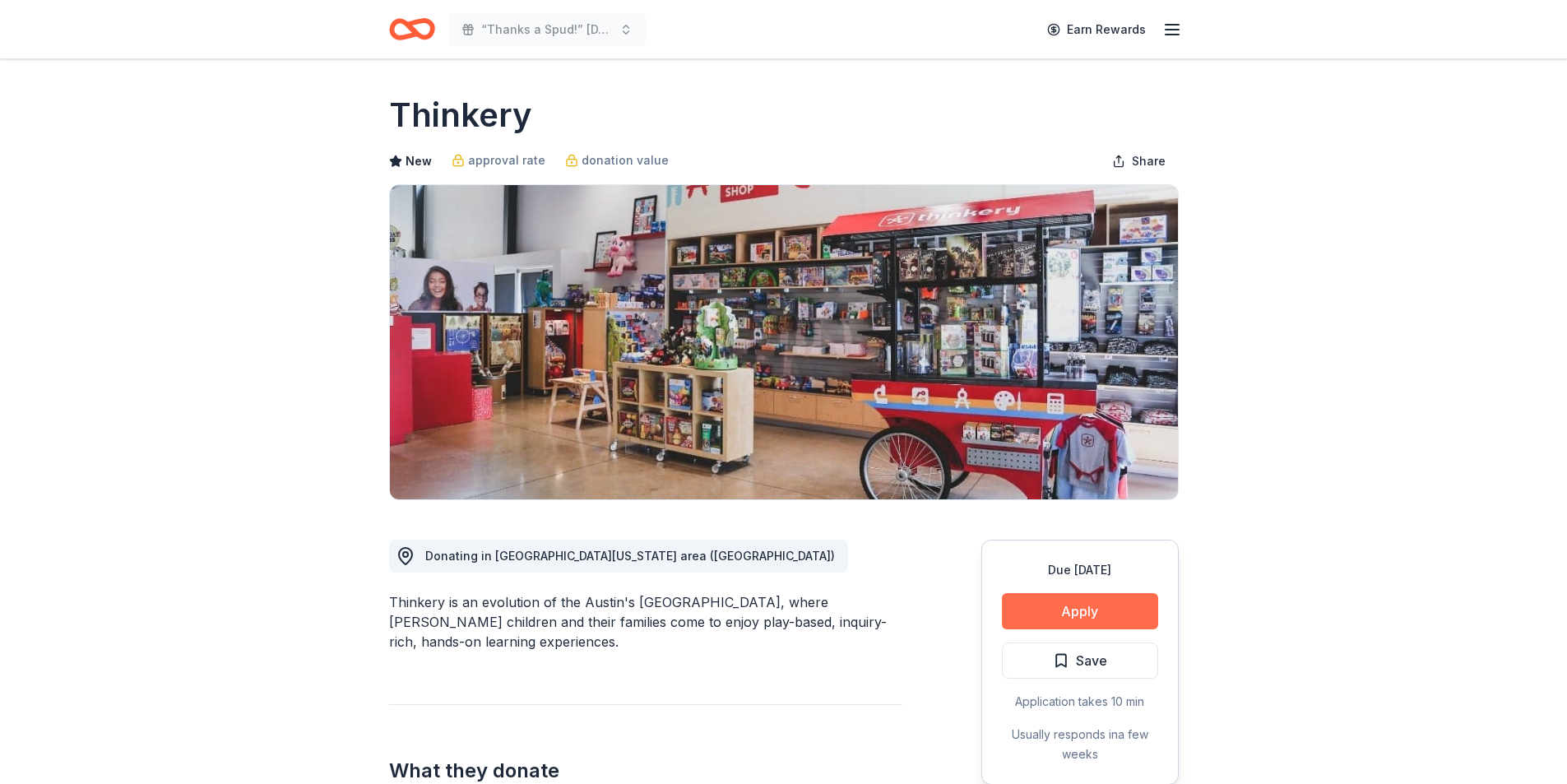
click at [1074, 616] on button "Apply" at bounding box center [1080, 611] width 157 height 37
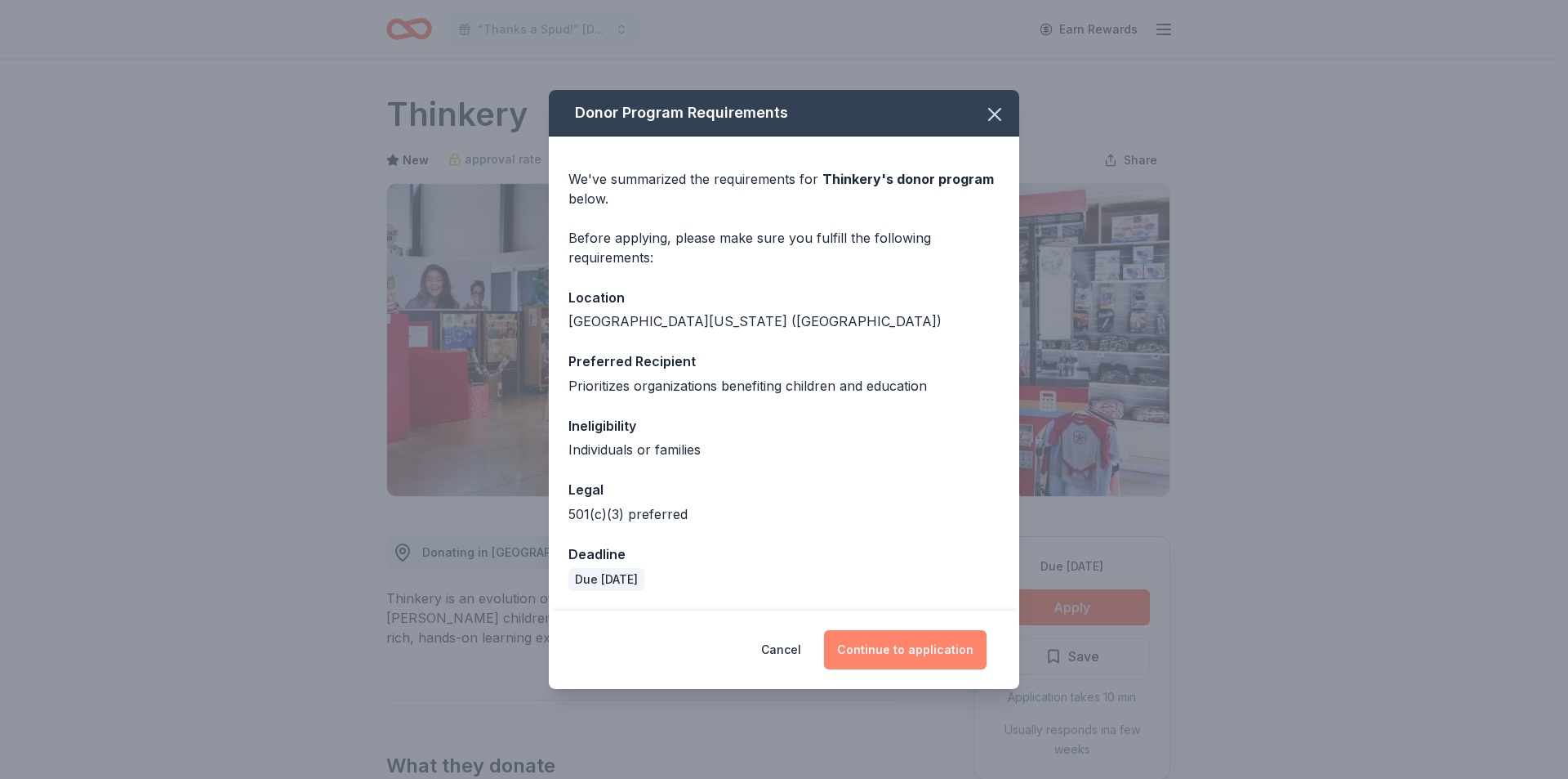
click at [946, 658] on button "Continue to application" at bounding box center [906, 649] width 162 height 39
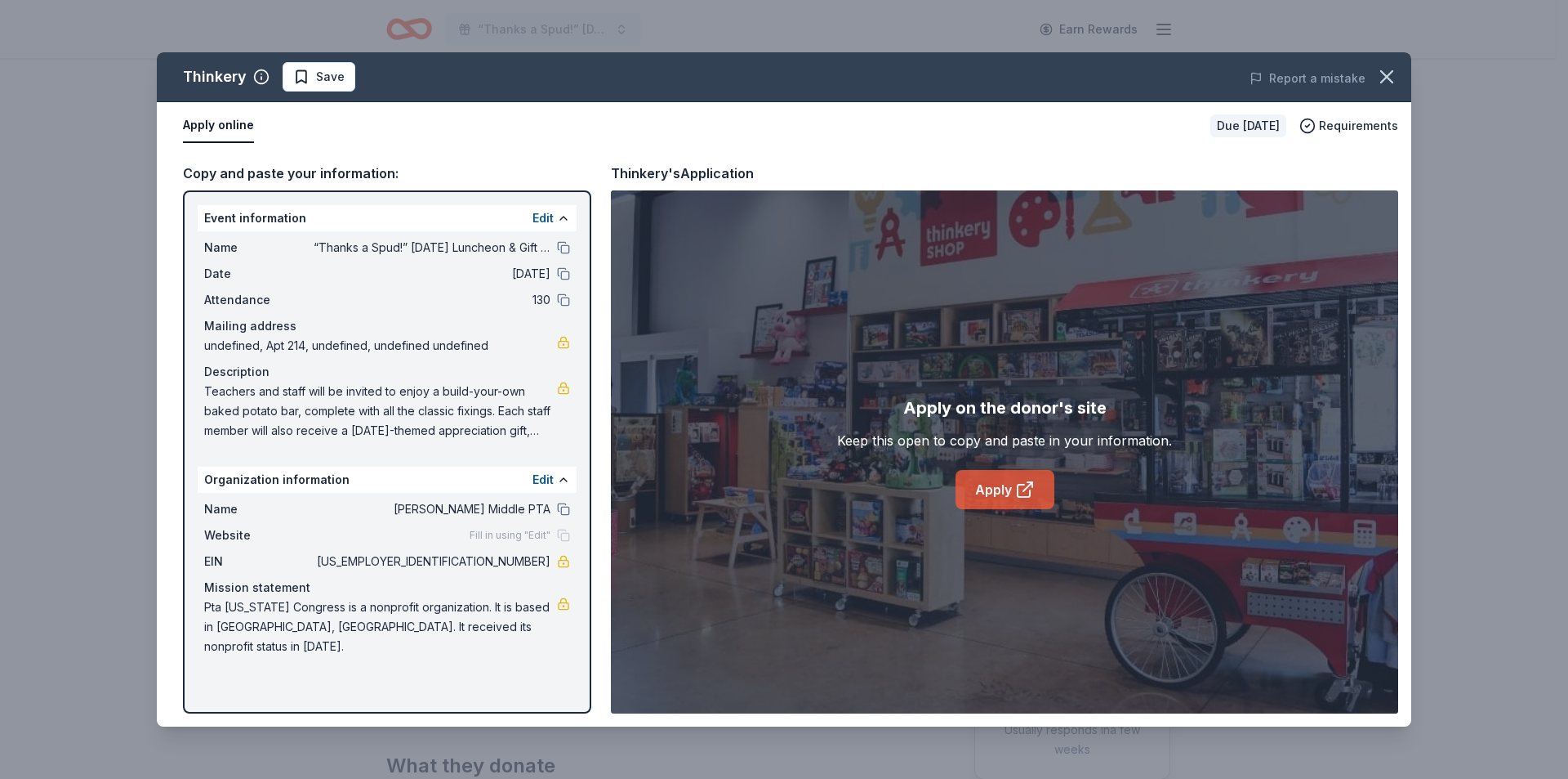
click at [1034, 499] on icon at bounding box center [1025, 489] width 20 height 20
click at [331, 77] on span "Save" at bounding box center [330, 77] width 28 height 20
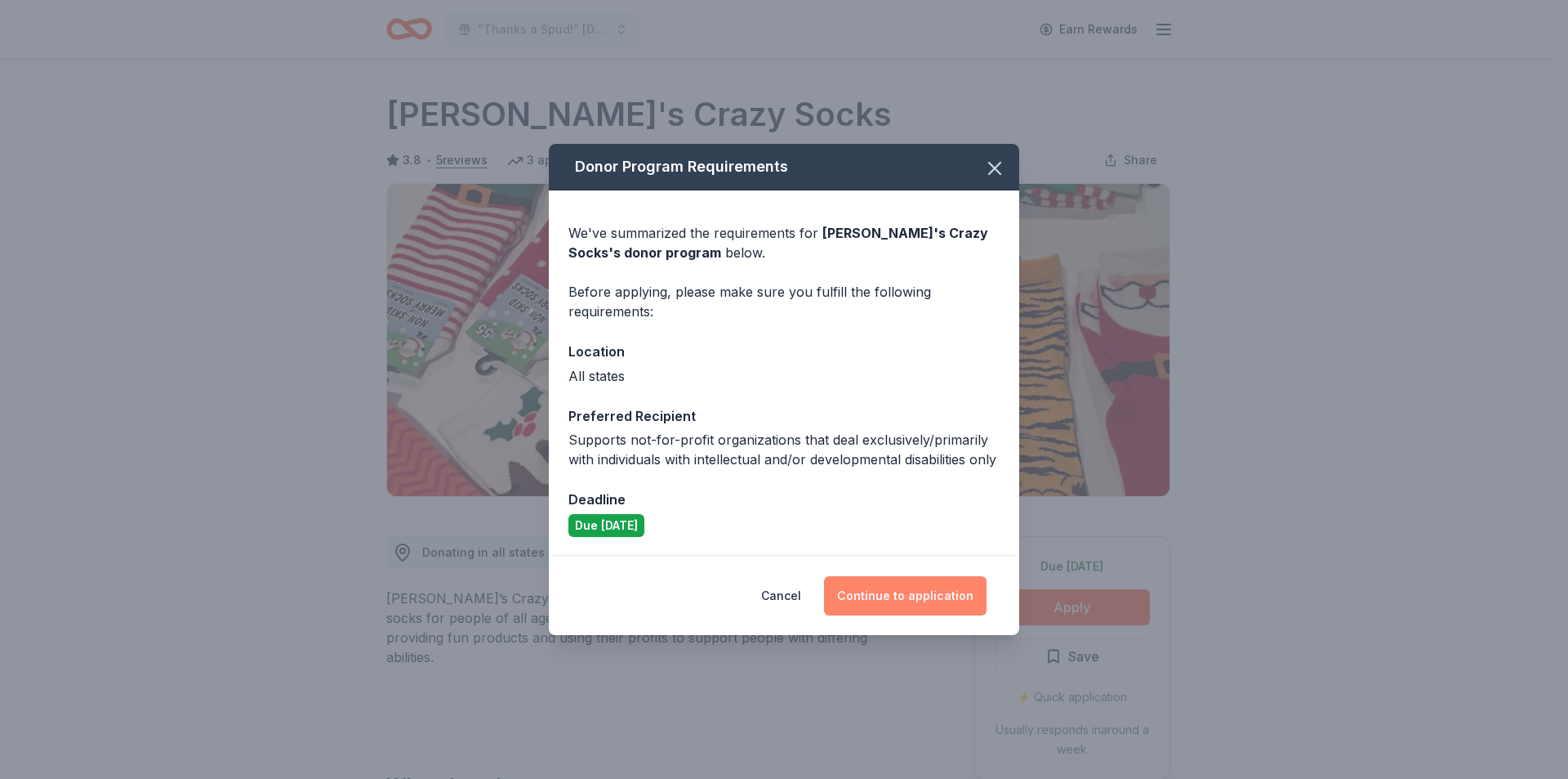
click at [890, 604] on button "Continue to application" at bounding box center [906, 595] width 162 height 39
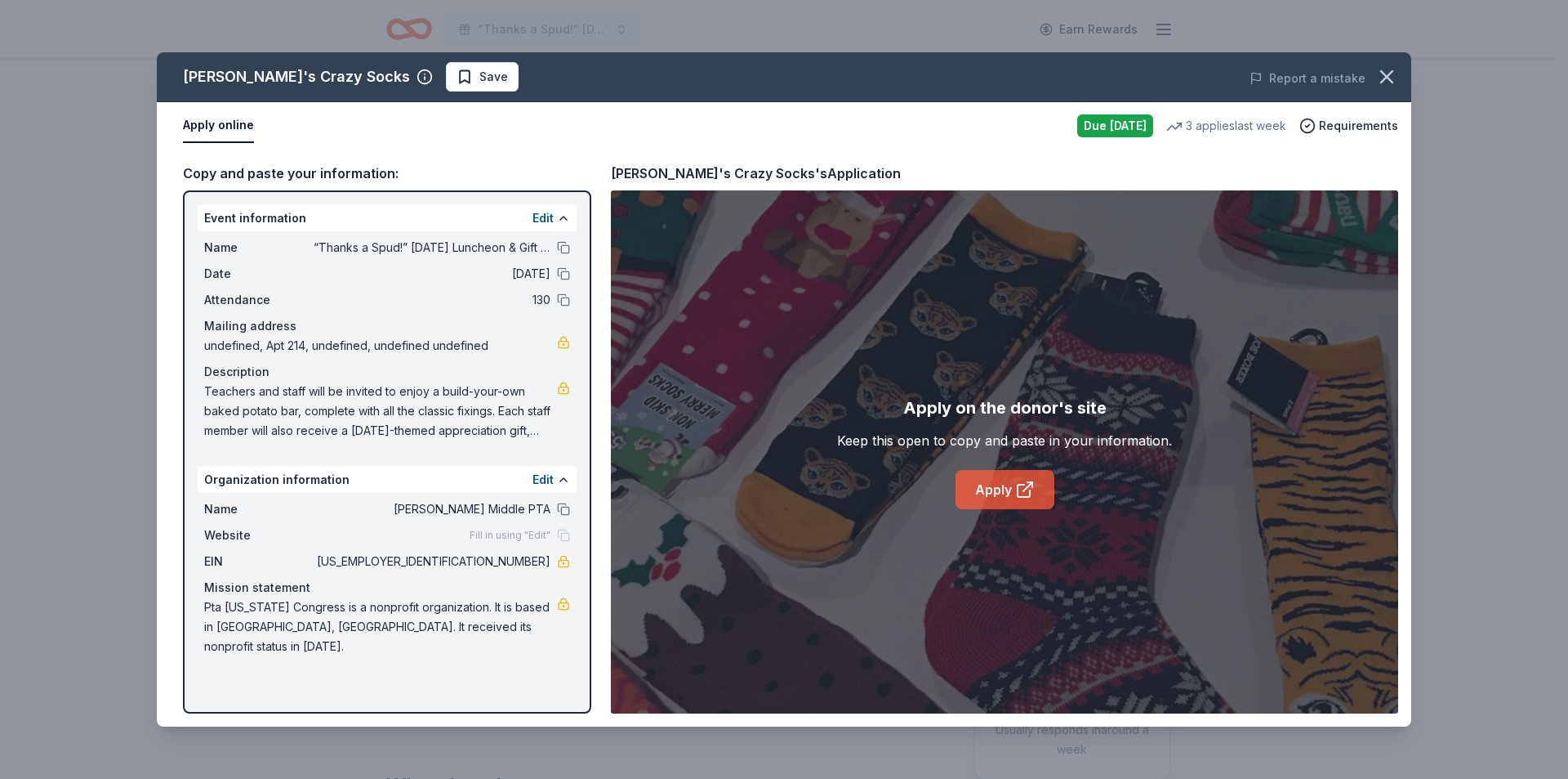
click at [1008, 487] on link "Apply" at bounding box center [1005, 489] width 98 height 39
click at [457, 79] on span "Save" at bounding box center [483, 77] width 52 height 20
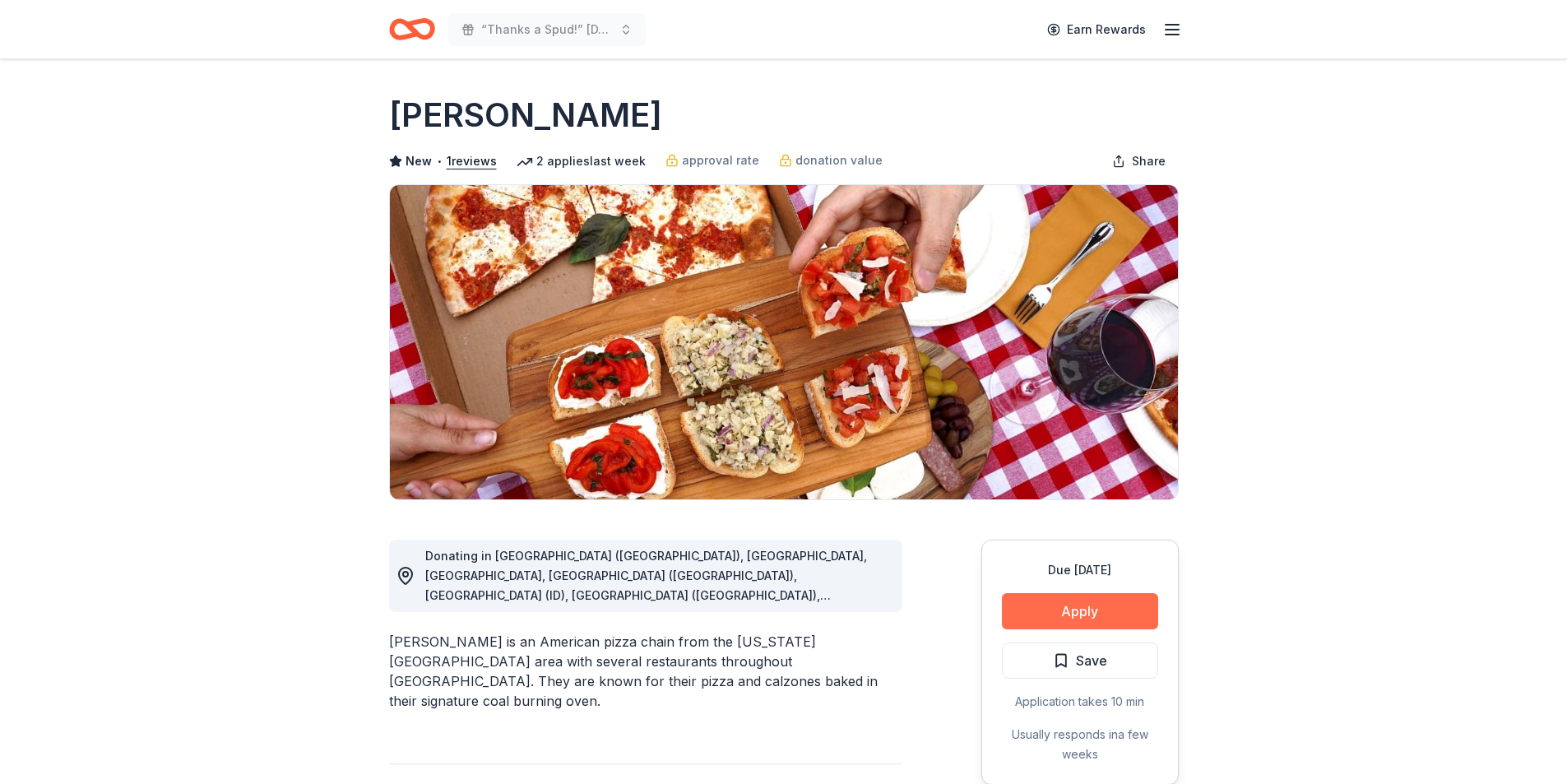
click at [1042, 613] on button "Apply" at bounding box center [1080, 611] width 157 height 37
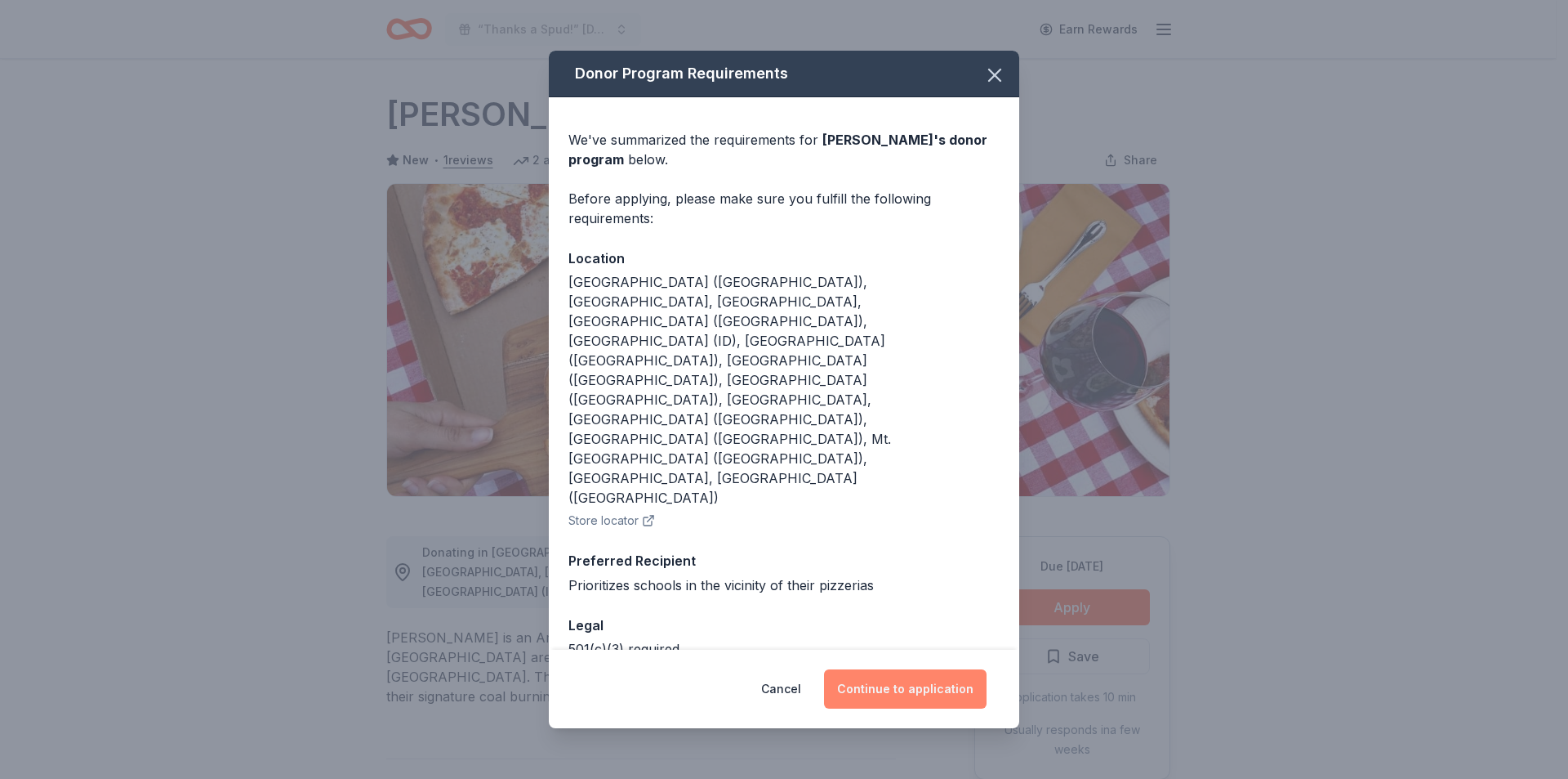
click at [878, 669] on button "Continue to application" at bounding box center [906, 688] width 162 height 39
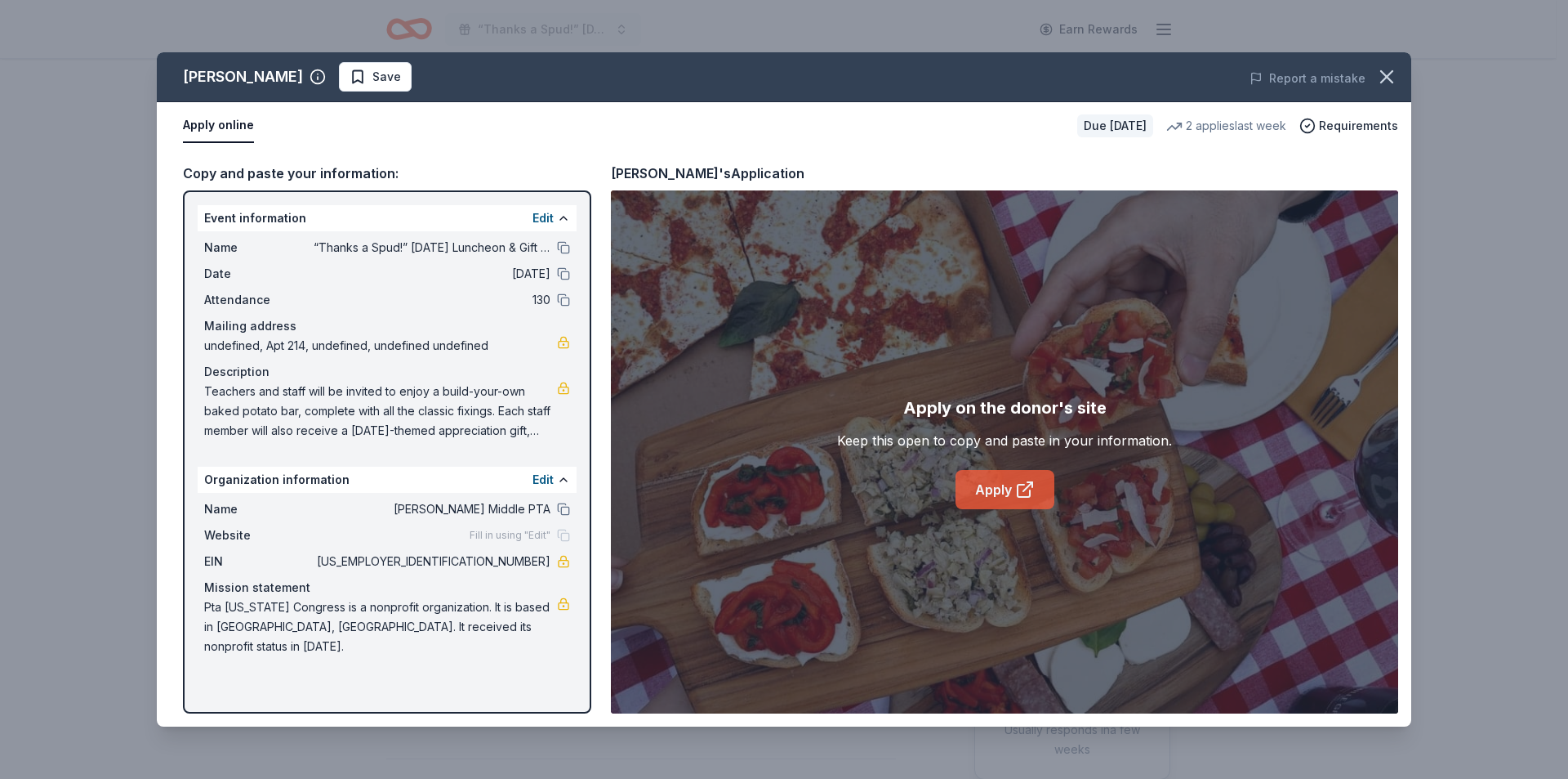
click at [997, 493] on link "Apply" at bounding box center [1005, 489] width 98 height 39
click at [350, 77] on span "Save" at bounding box center [376, 77] width 52 height 20
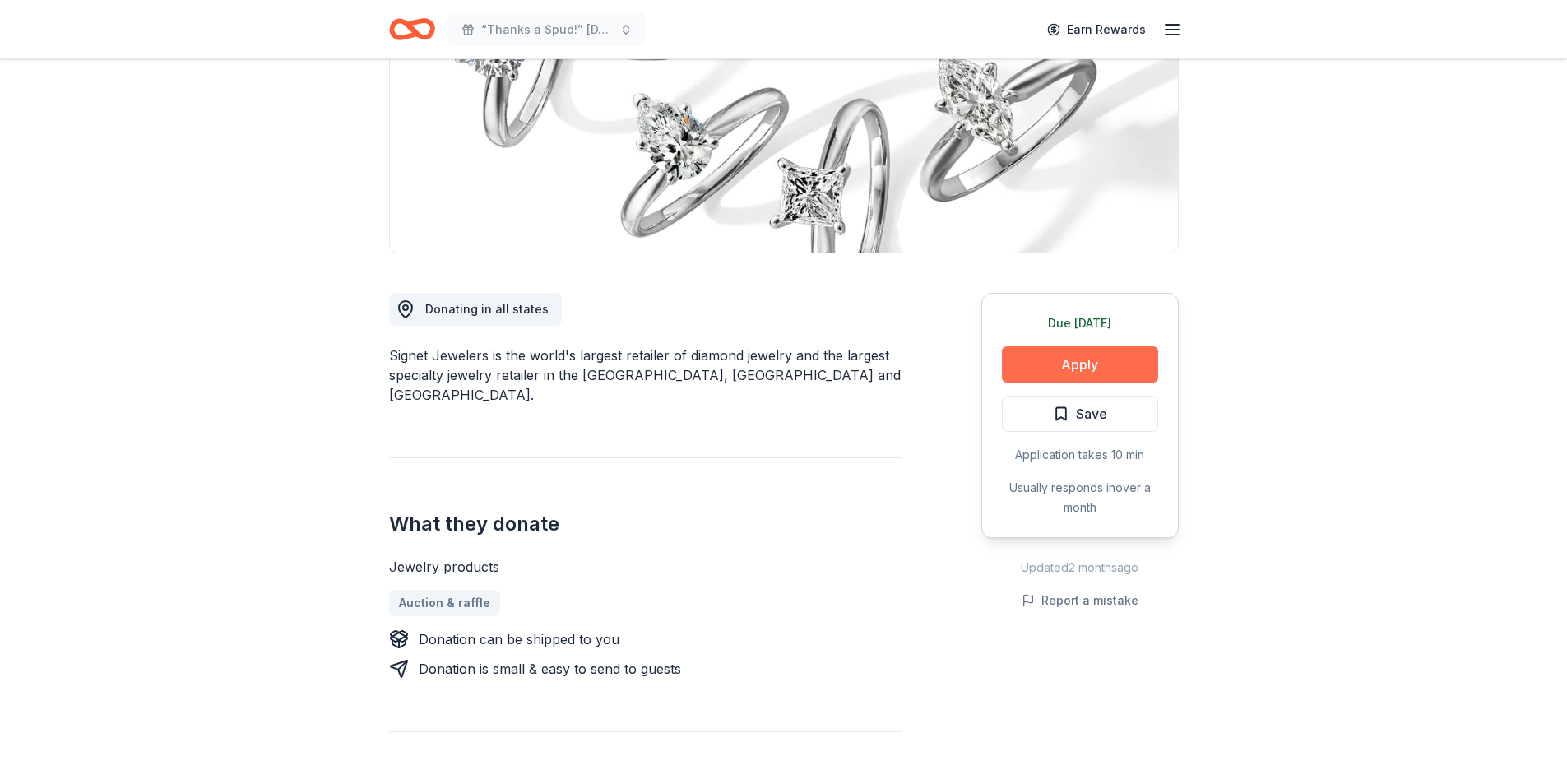
scroll to position [247, 0]
click at [1094, 359] on button "Apply" at bounding box center [1080, 364] width 157 height 37
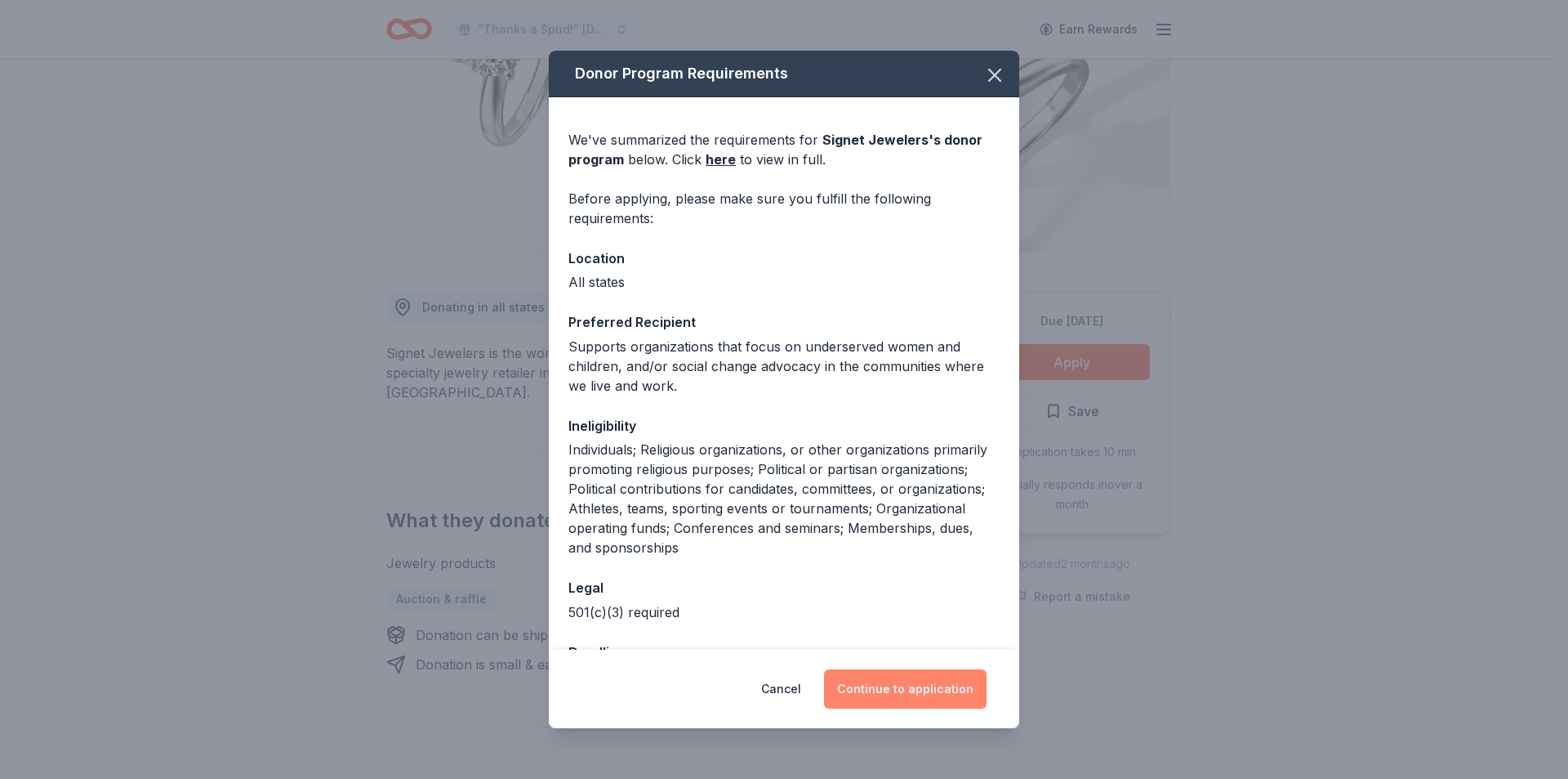
click at [888, 681] on button "Continue to application" at bounding box center [906, 688] width 162 height 39
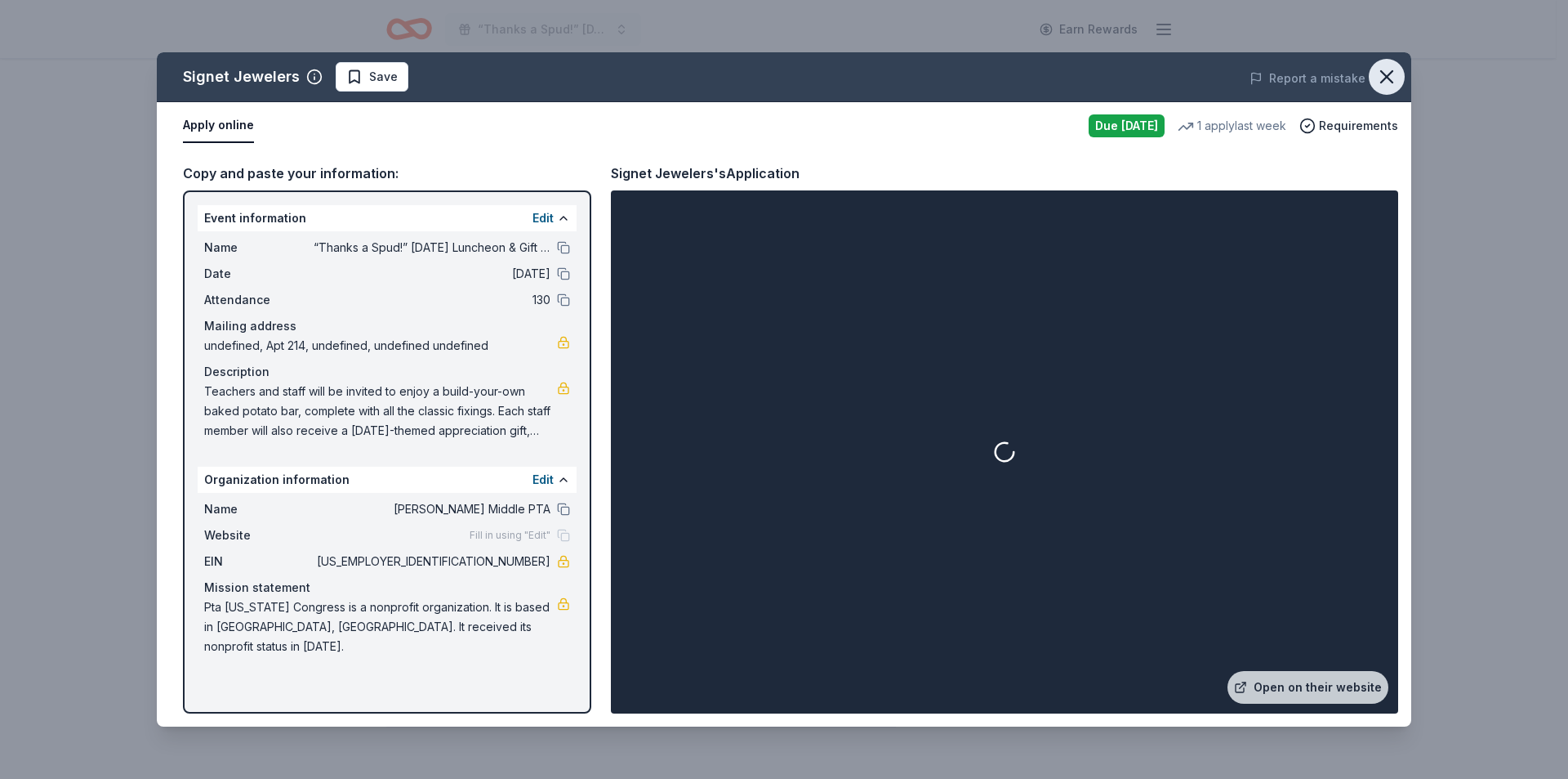
click at [1384, 86] on icon "button" at bounding box center [1387, 77] width 22 height 22
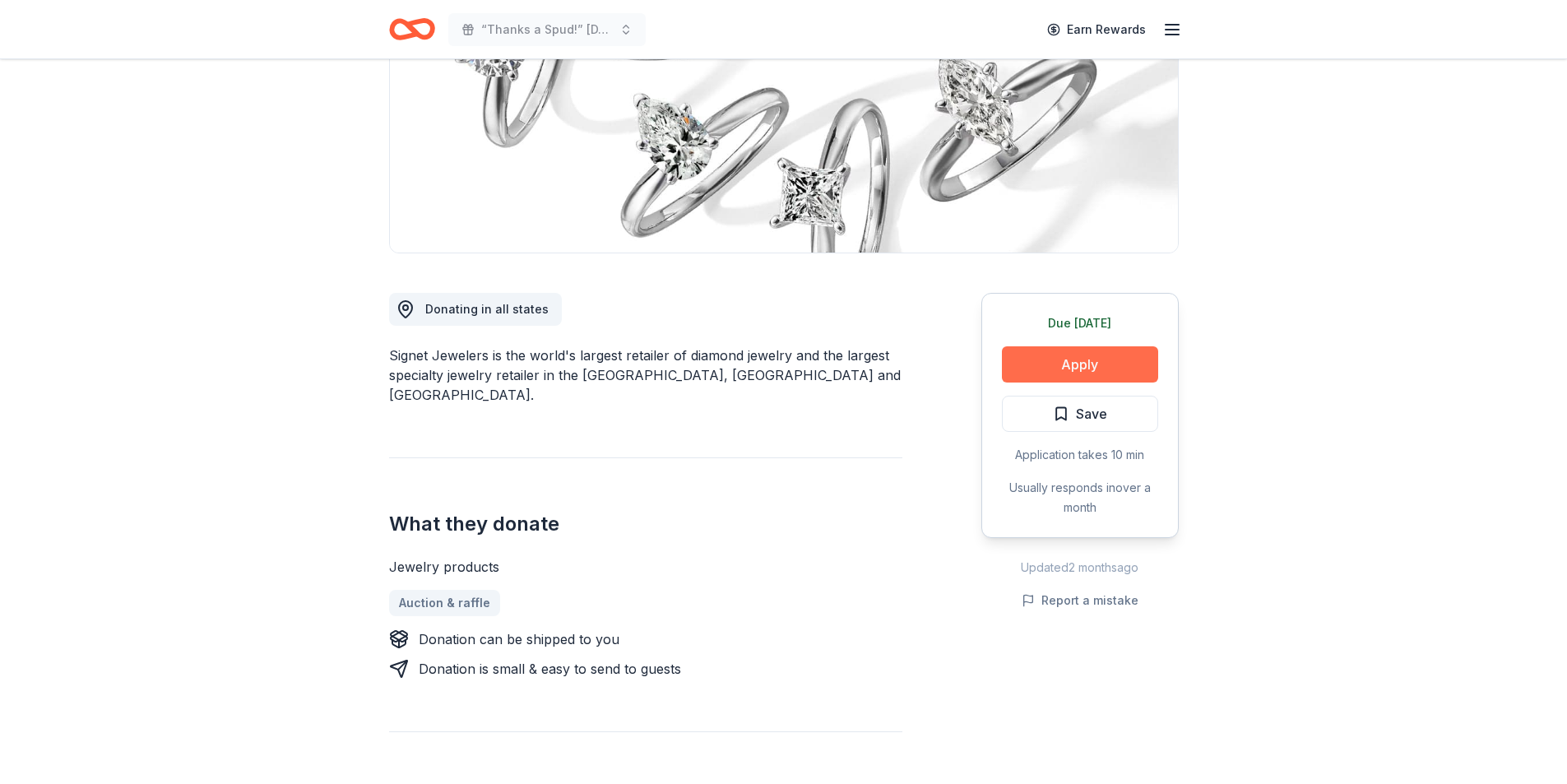
click at [1073, 372] on button "Apply" at bounding box center [1080, 364] width 157 height 37
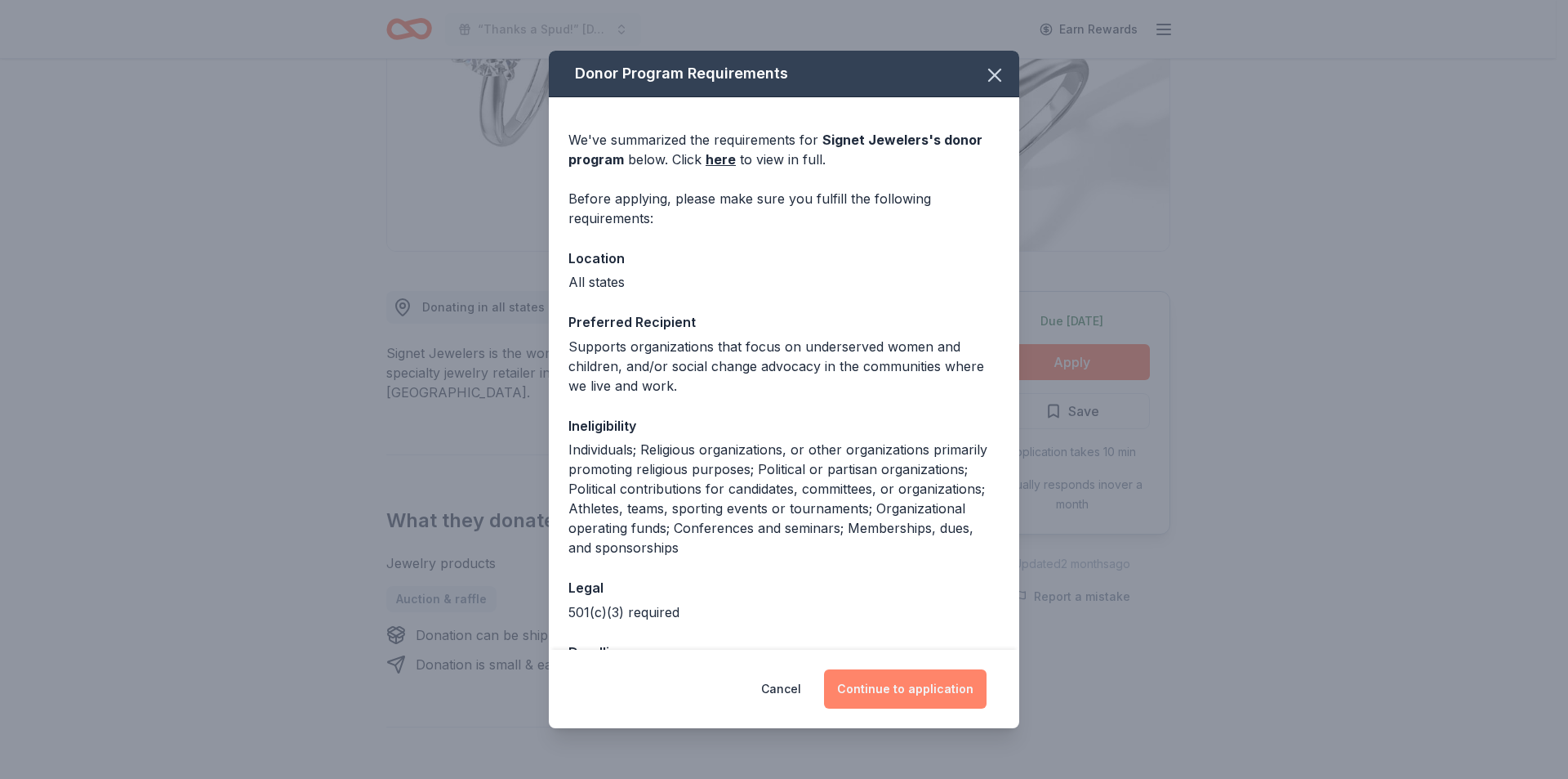
click at [914, 690] on button "Continue to application" at bounding box center [906, 688] width 162 height 39
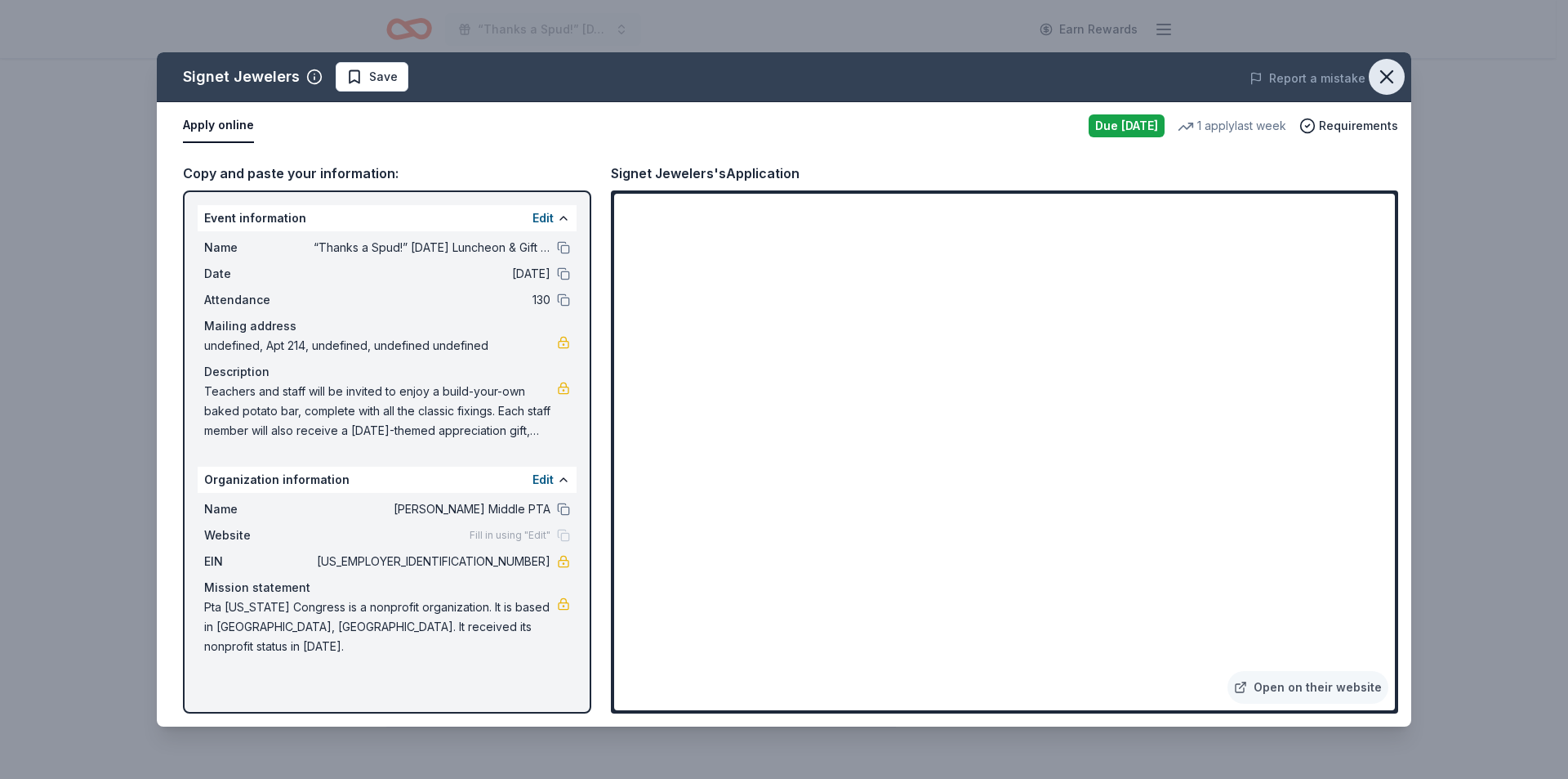
click at [1375, 75] on icon "button" at bounding box center [1387, 77] width 22 height 22
